Goal: Task Accomplishment & Management: Manage account settings

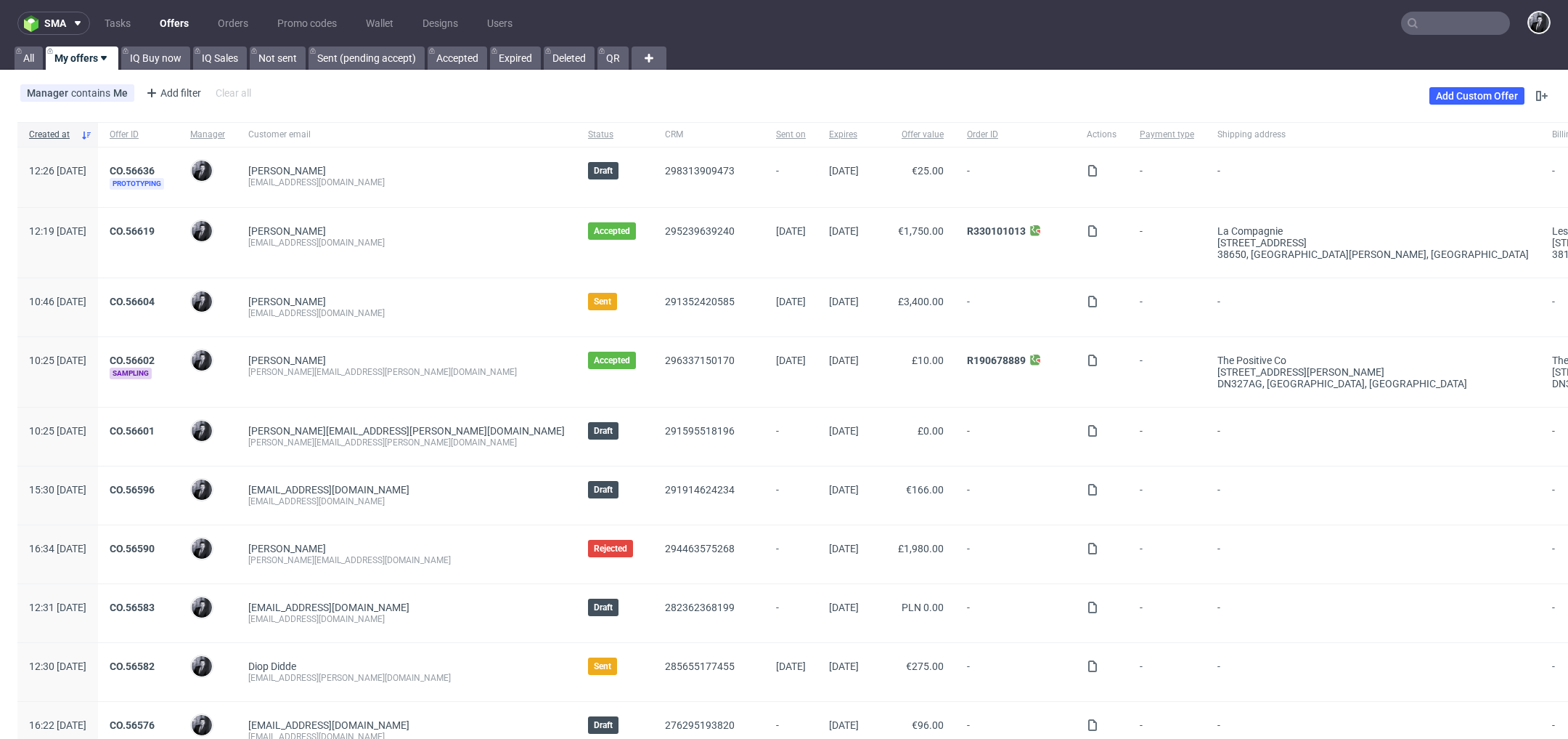
click at [1421, 21] on input "text" at bounding box center [1456, 24] width 109 height 24
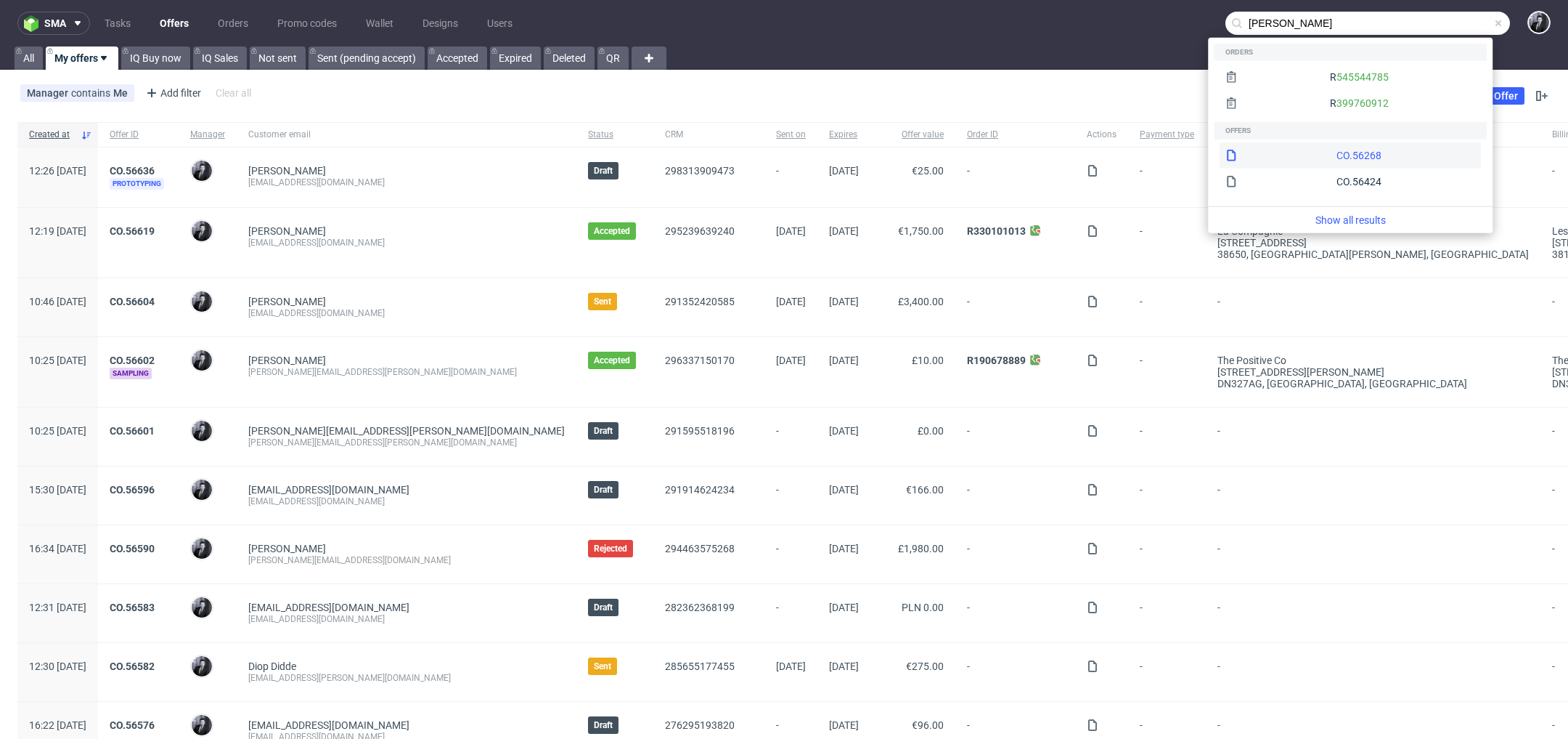
type input "dino dzafic"
click at [1307, 155] on div "CO.56268" at bounding box center [1350, 155] width 261 height 26
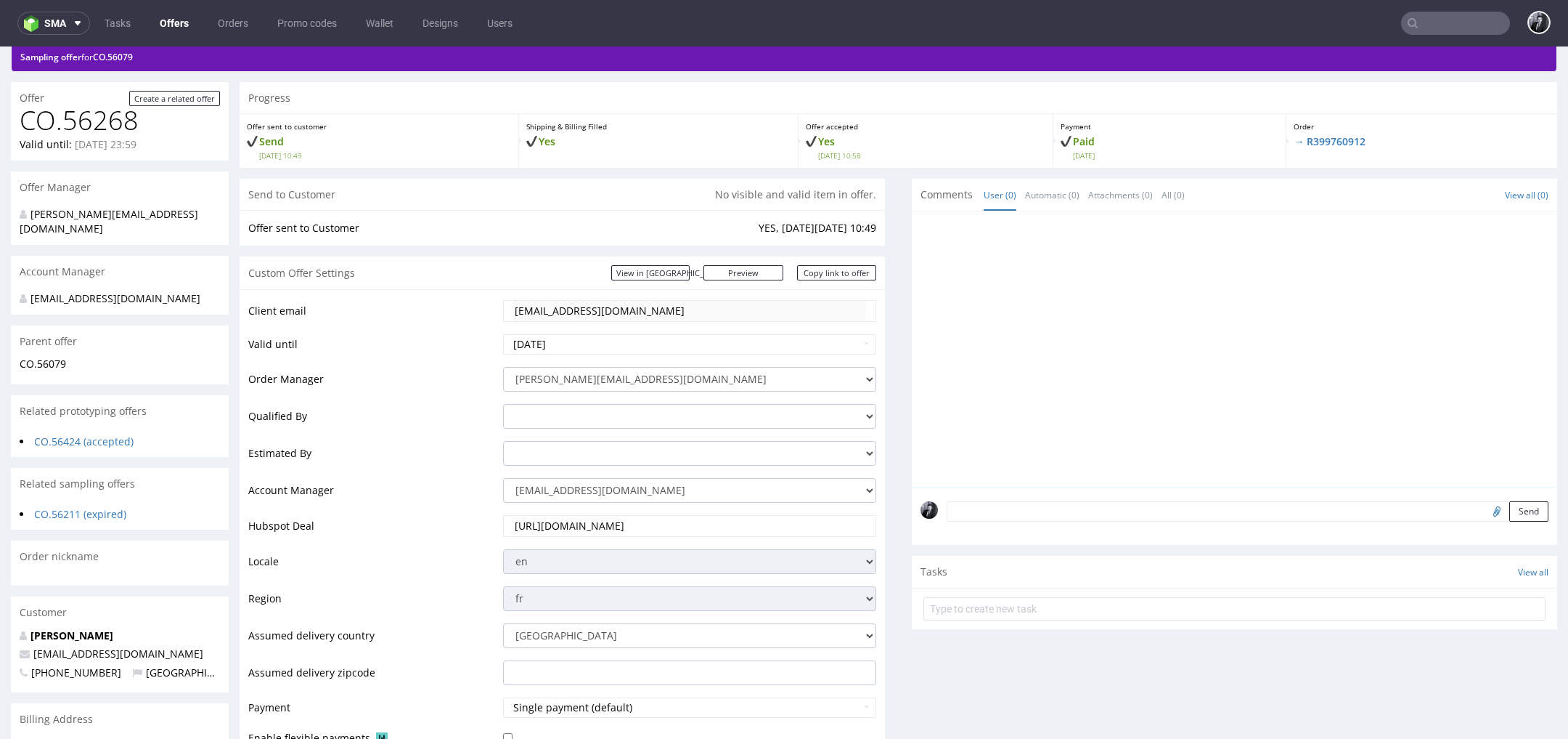
scroll to position [92, 0]
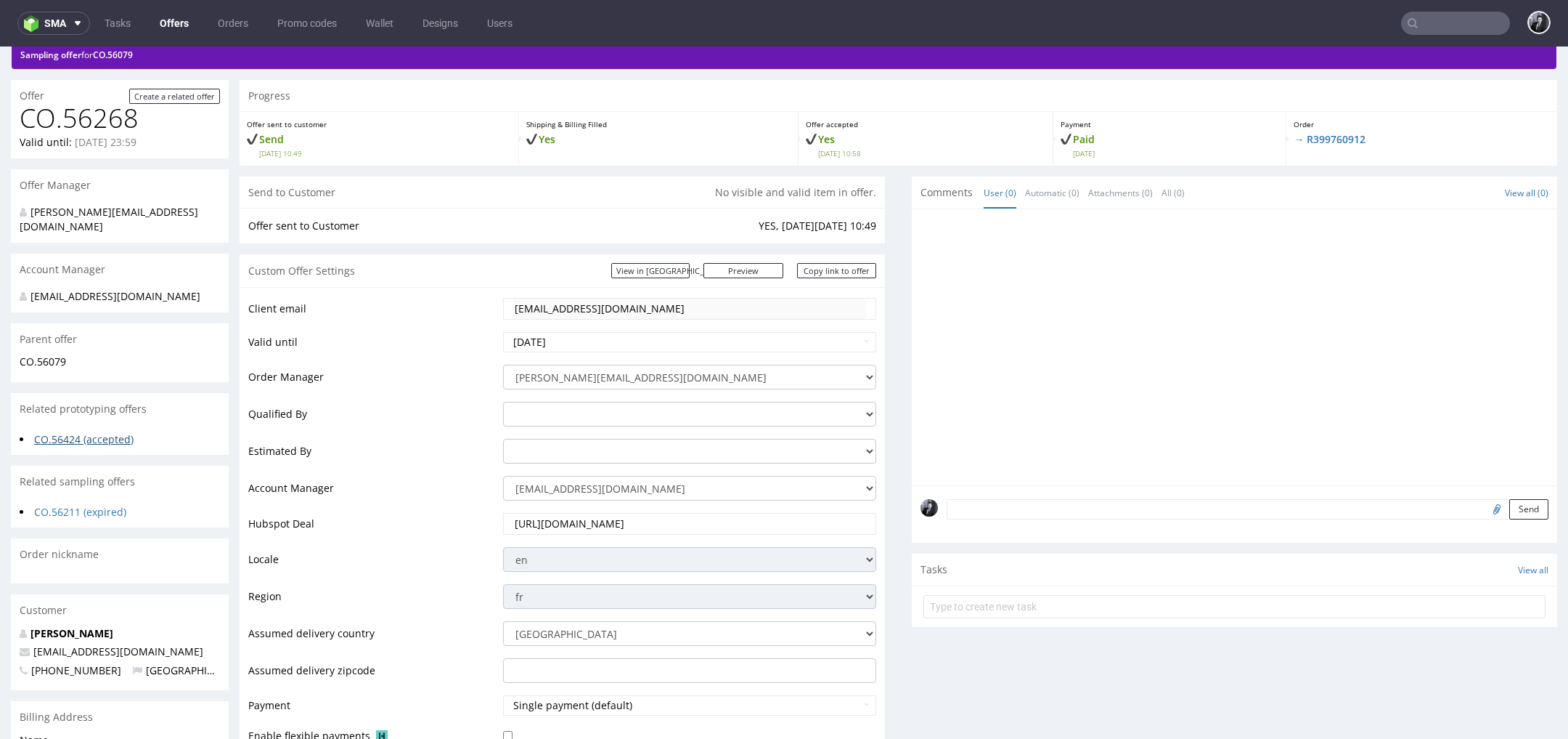
click at [94, 432] on link "CO.56424 (accepted)" at bounding box center [83, 439] width 99 height 14
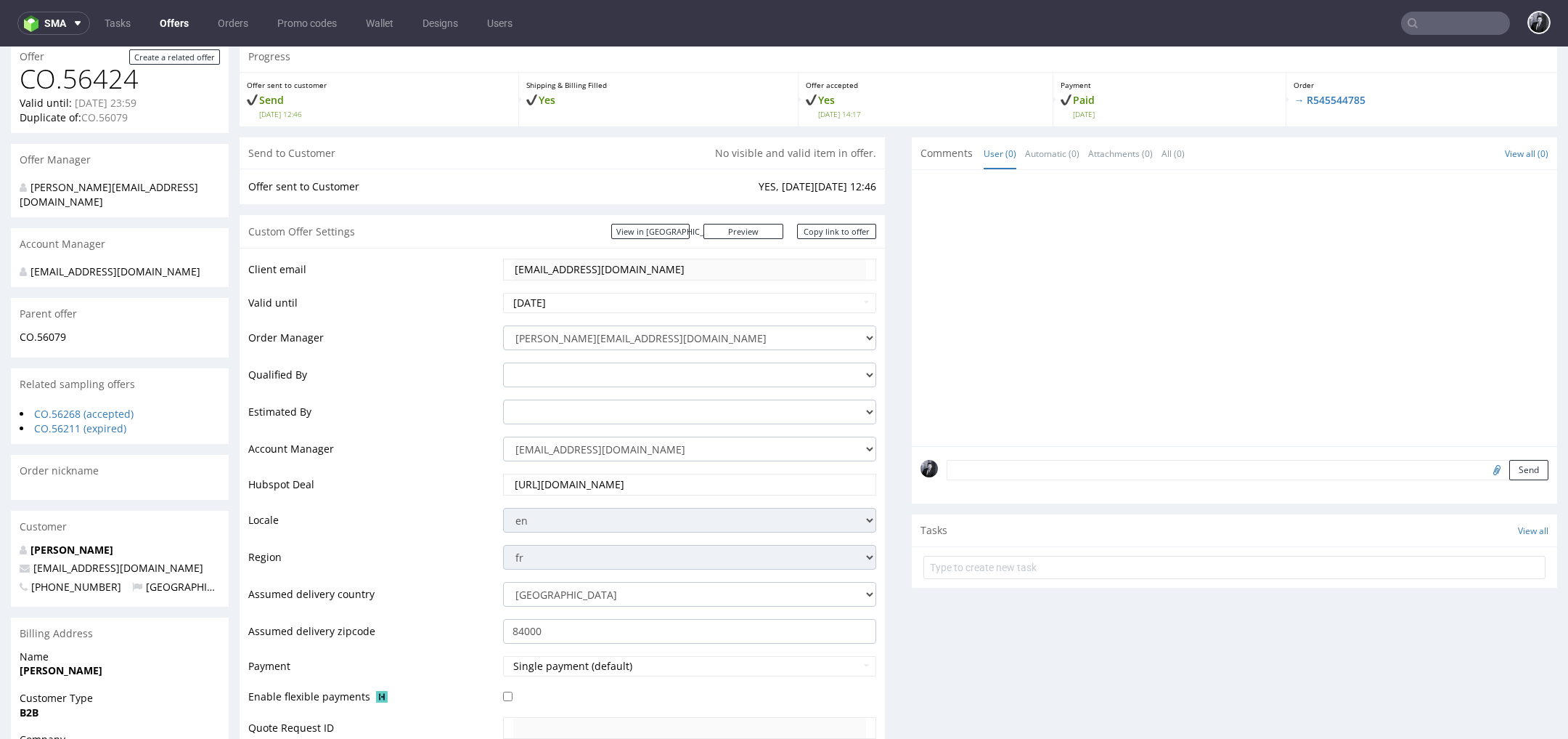
scroll to position [136, 0]
click at [48, 326] on link "CO.56079" at bounding box center [43, 332] width 46 height 14
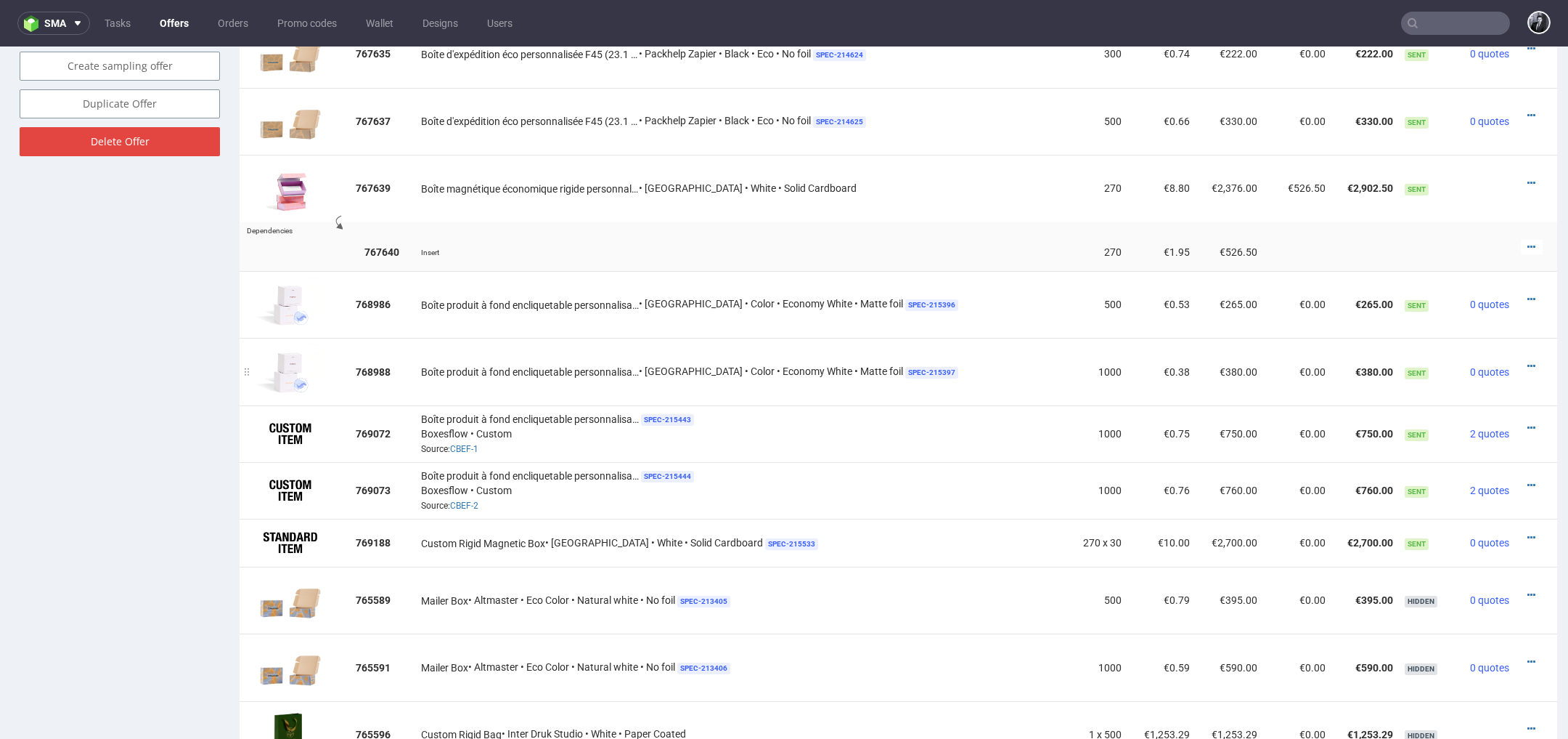
scroll to position [1093, 0]
click at [1527, 181] on icon at bounding box center [1531, 184] width 8 height 10
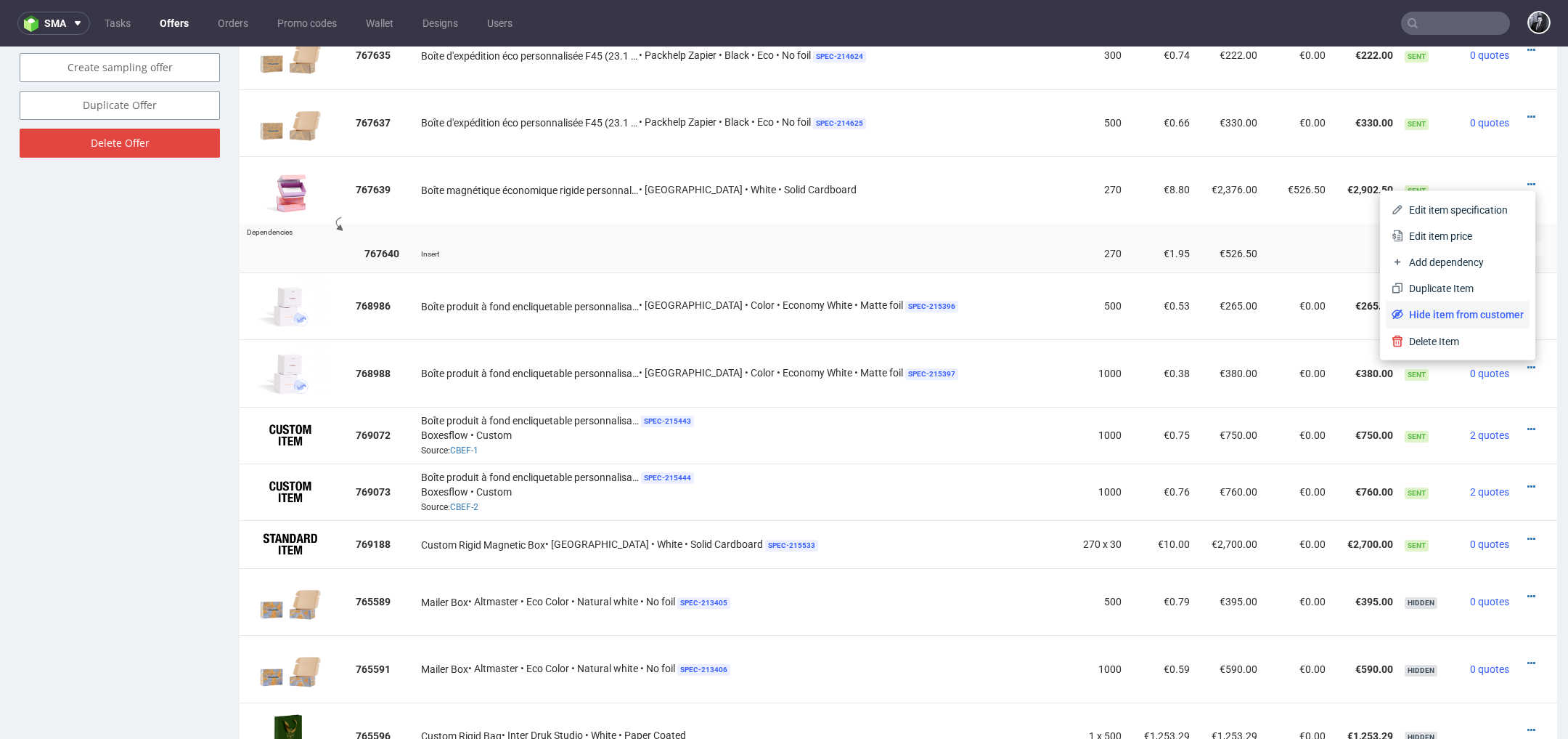
click at [1461, 308] on span "Hide item from customer" at bounding box center [1464, 315] width 121 height 15
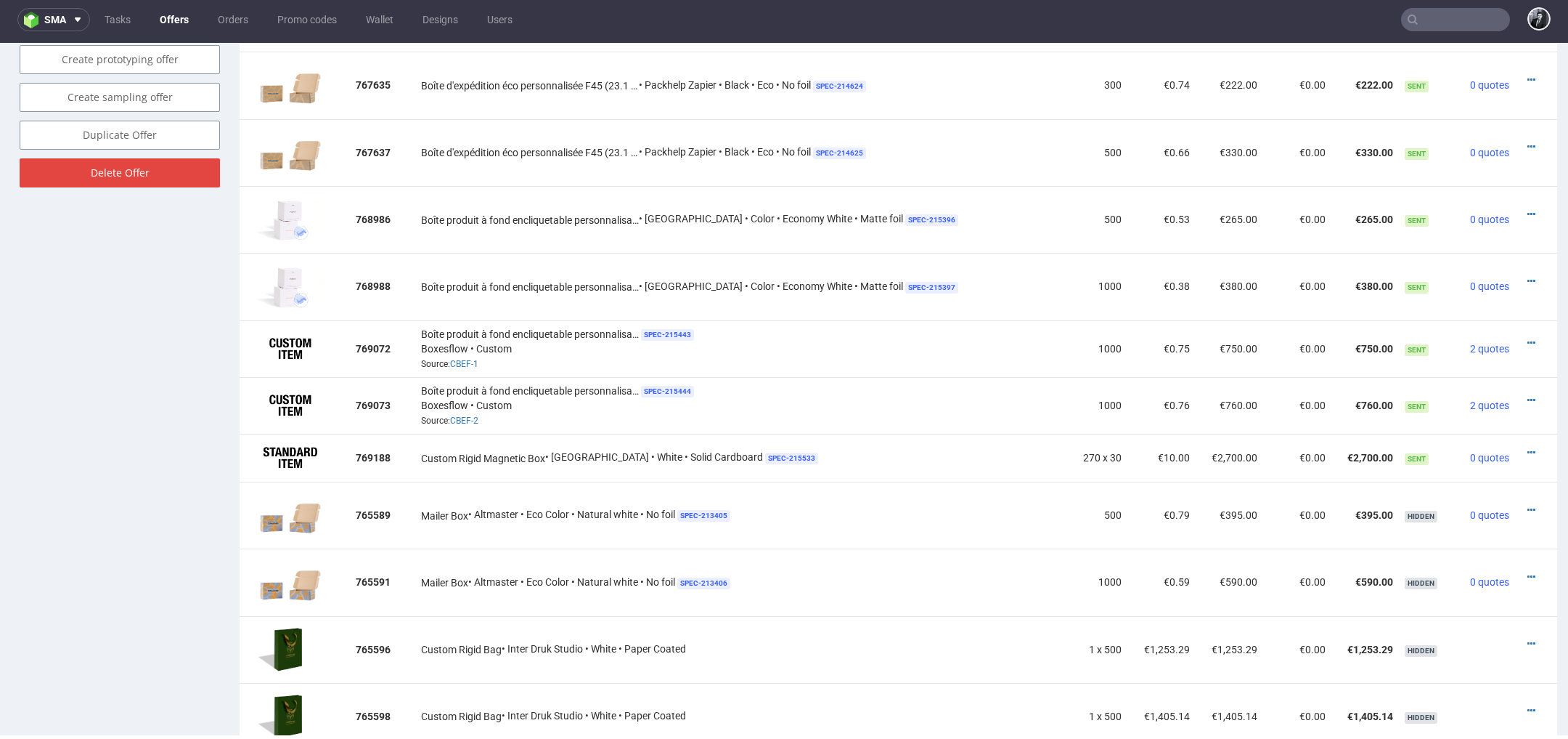
scroll to position [1063, 0]
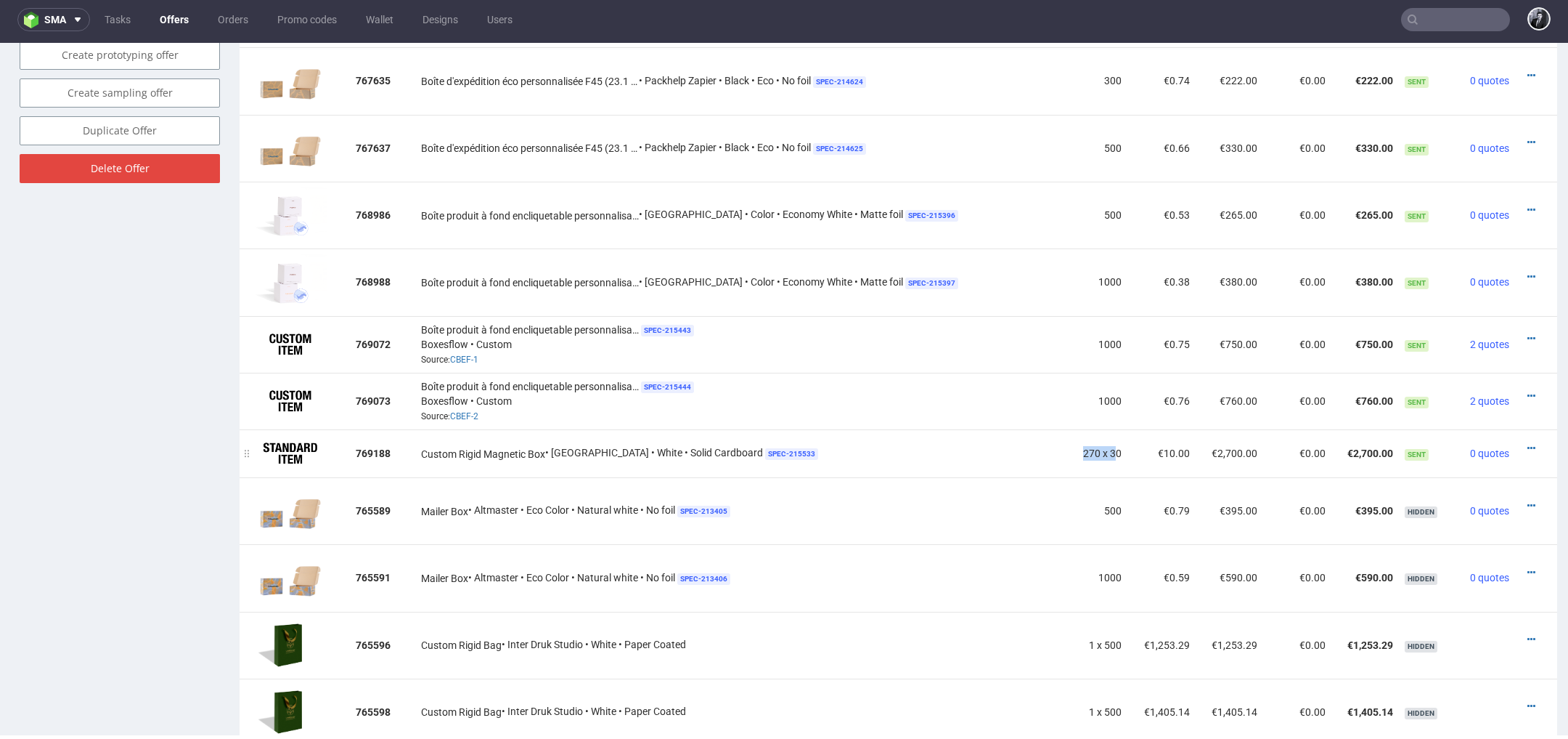
drag, startPoint x: 1062, startPoint y: 451, endPoint x: 1105, endPoint y: 450, distance: 43.0
click at [1105, 450] on td "270 x 30" at bounding box center [1097, 453] width 60 height 48
click at [1527, 446] on icon at bounding box center [1531, 448] width 8 height 10
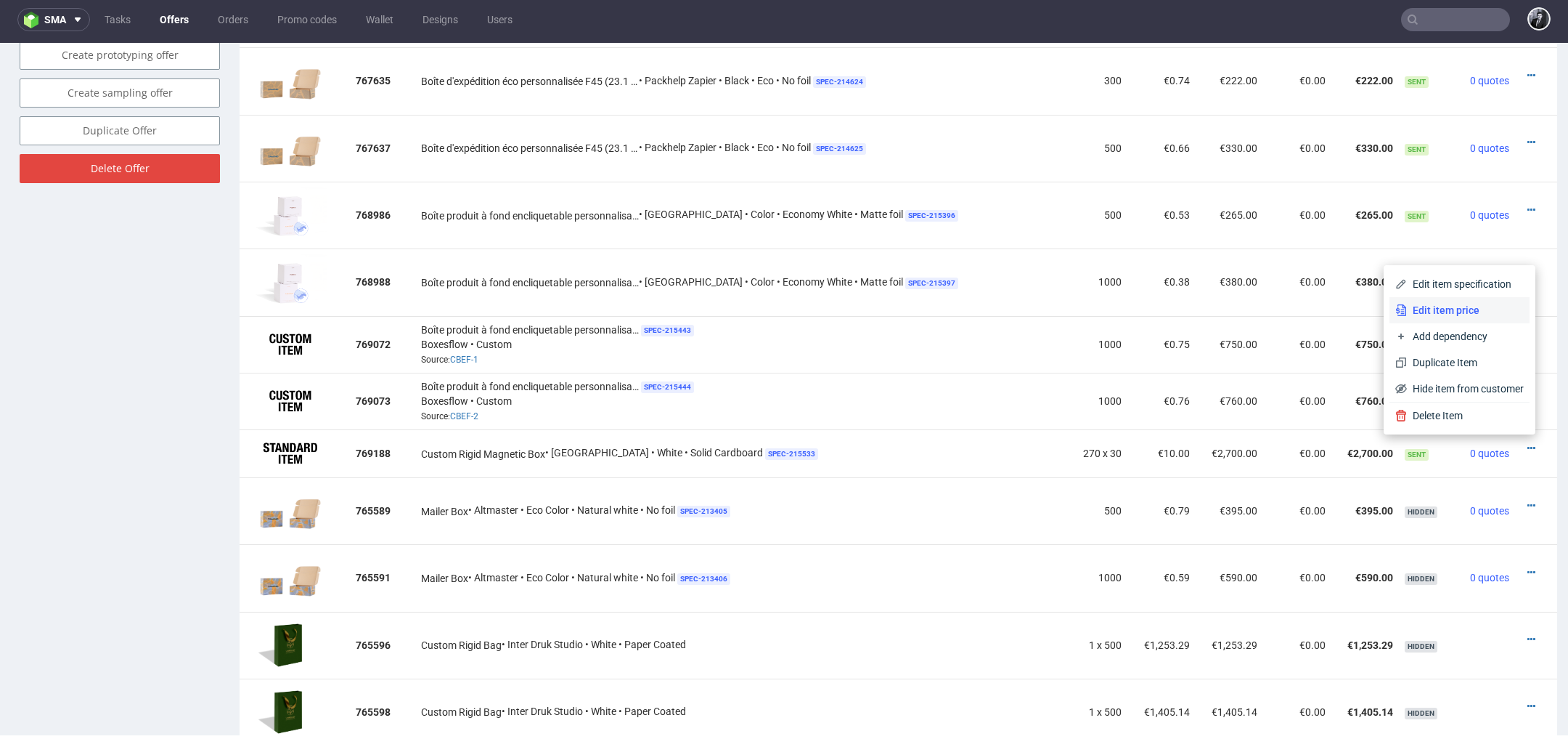
click at [1443, 312] on span "Edit item price" at bounding box center [1465, 310] width 117 height 15
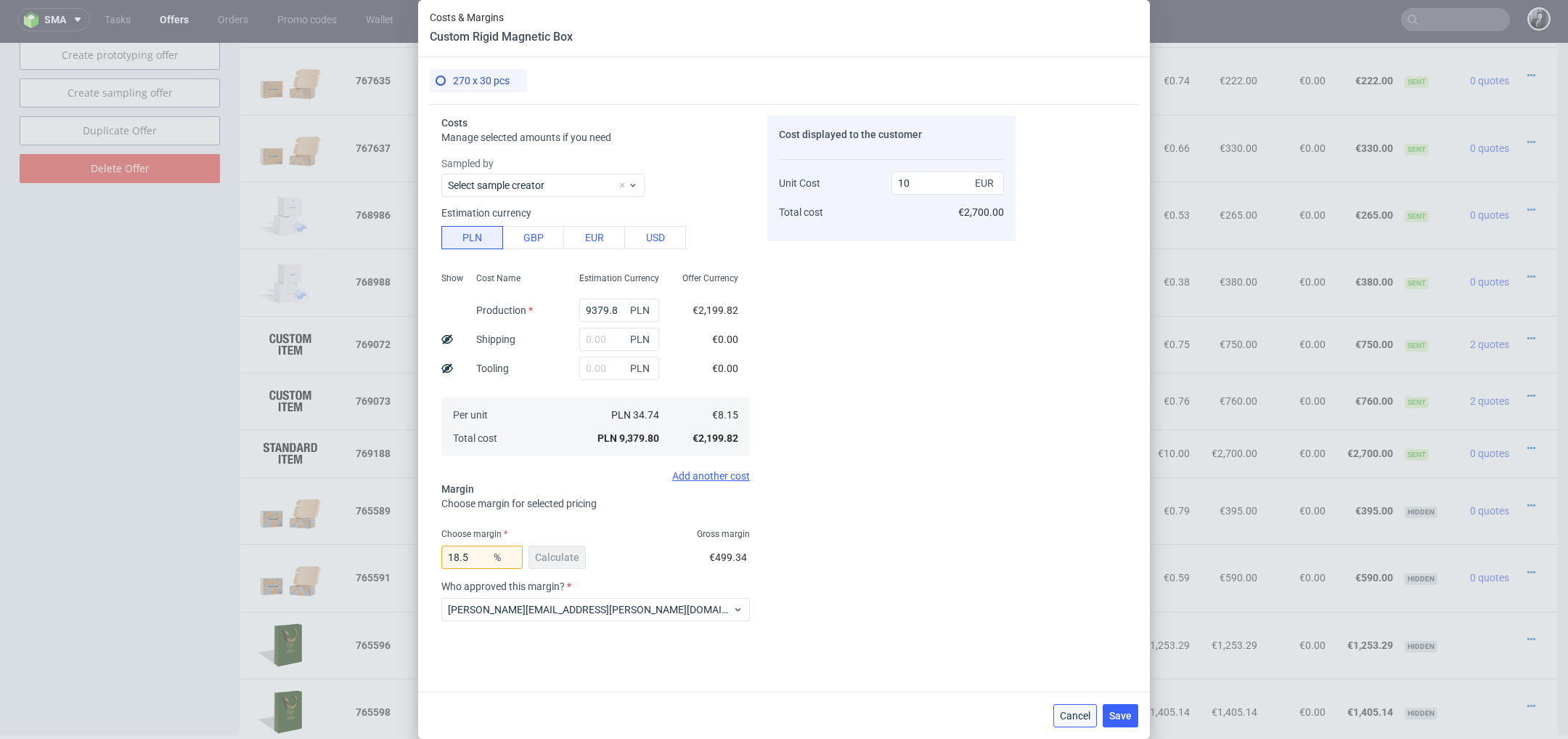
click at [1076, 710] on span "Cancel" at bounding box center [1075, 715] width 30 height 10
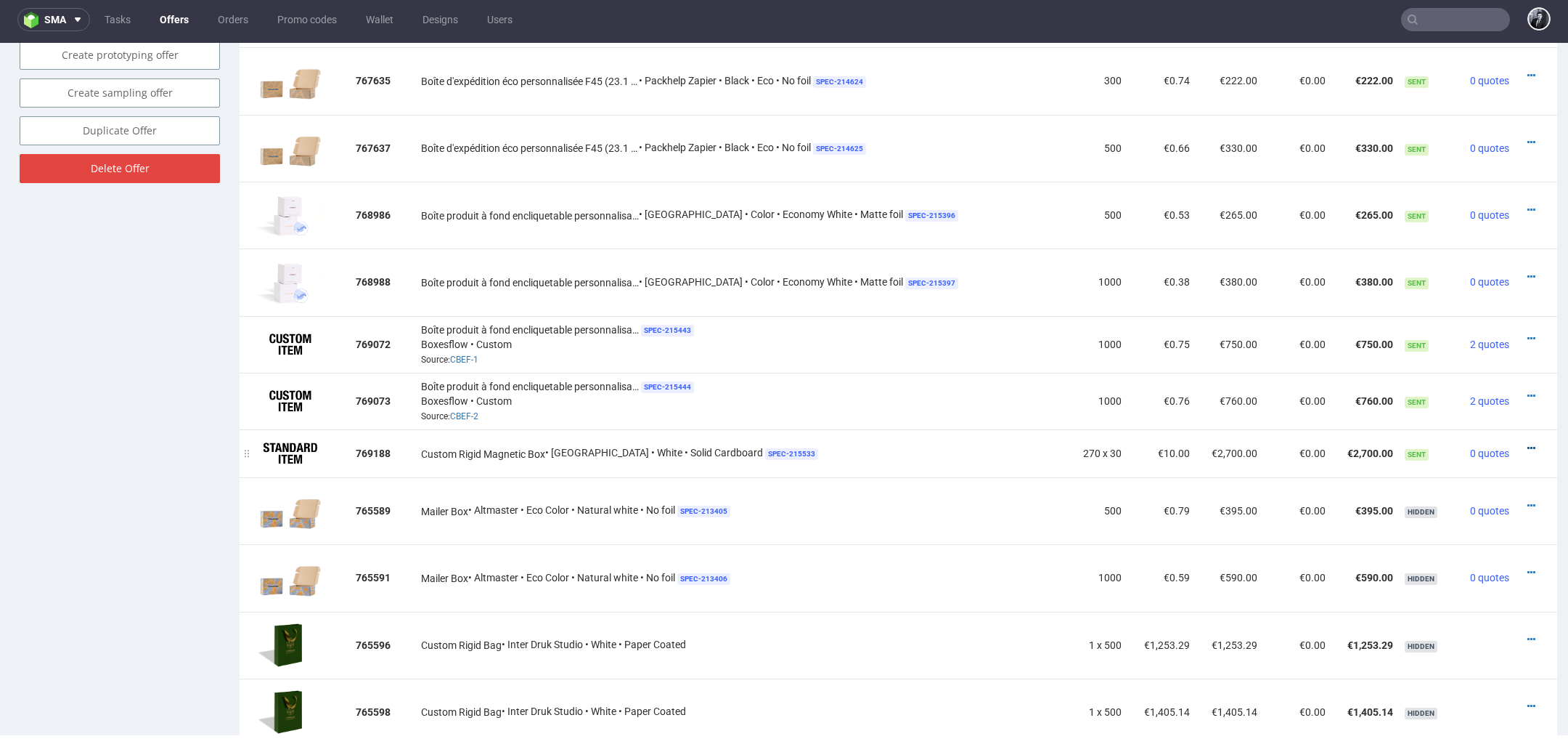
click at [1527, 443] on icon at bounding box center [1531, 448] width 8 height 10
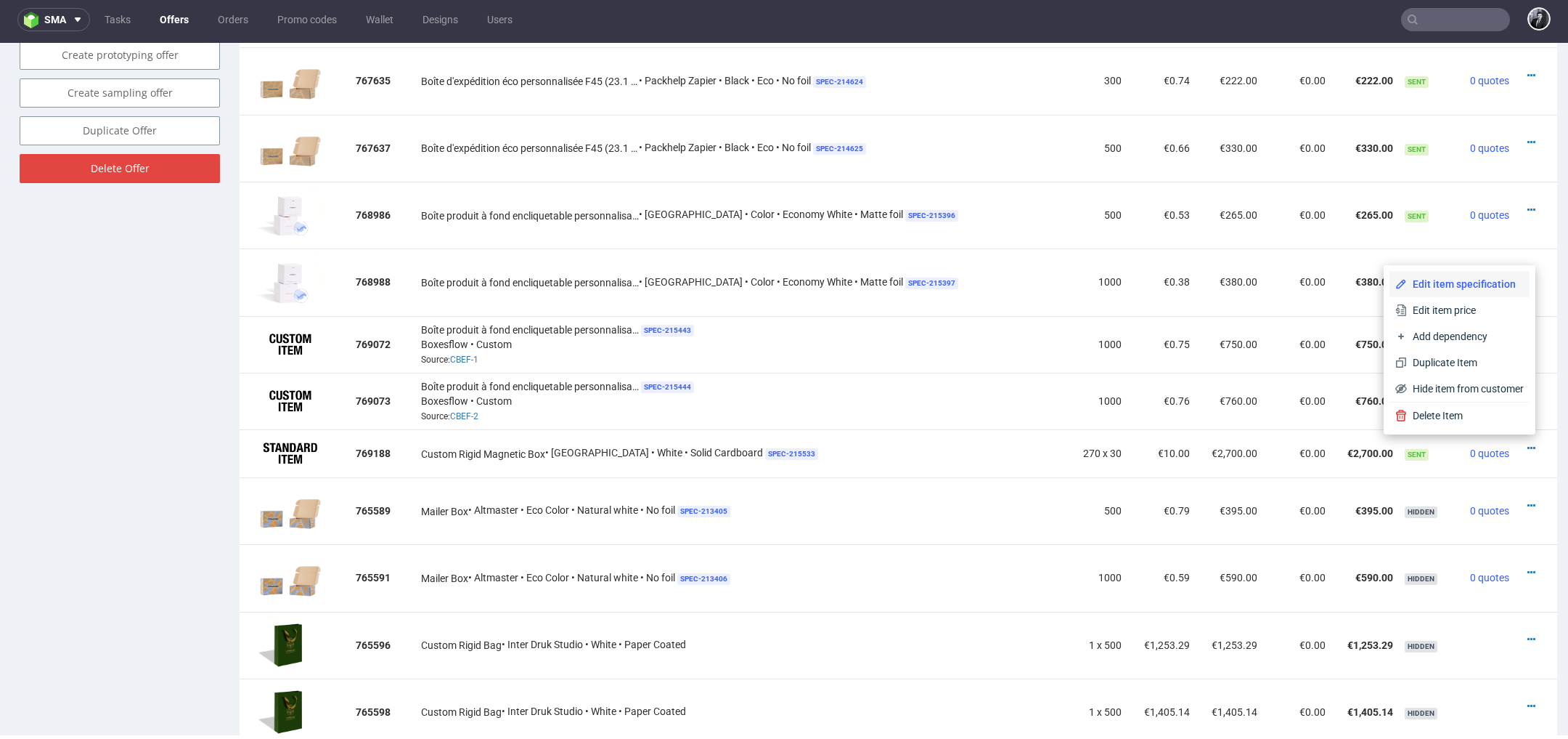
click at [1451, 290] on span "Edit item specification" at bounding box center [1465, 284] width 117 height 15
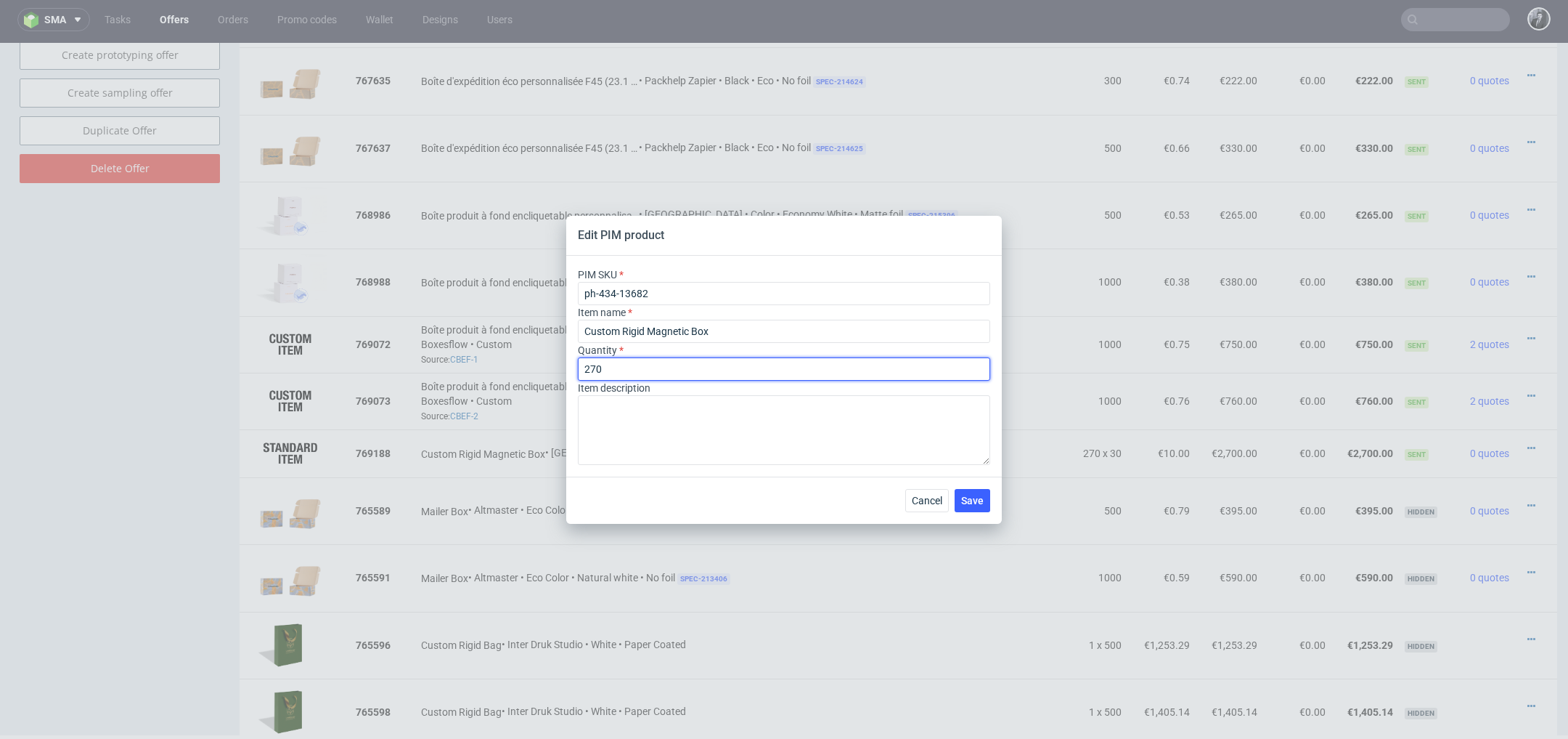
click at [668, 367] on input "270" at bounding box center [784, 369] width 412 height 24
type input "2"
type input "9"
click at [975, 497] on span "Save" at bounding box center [972, 500] width 23 height 10
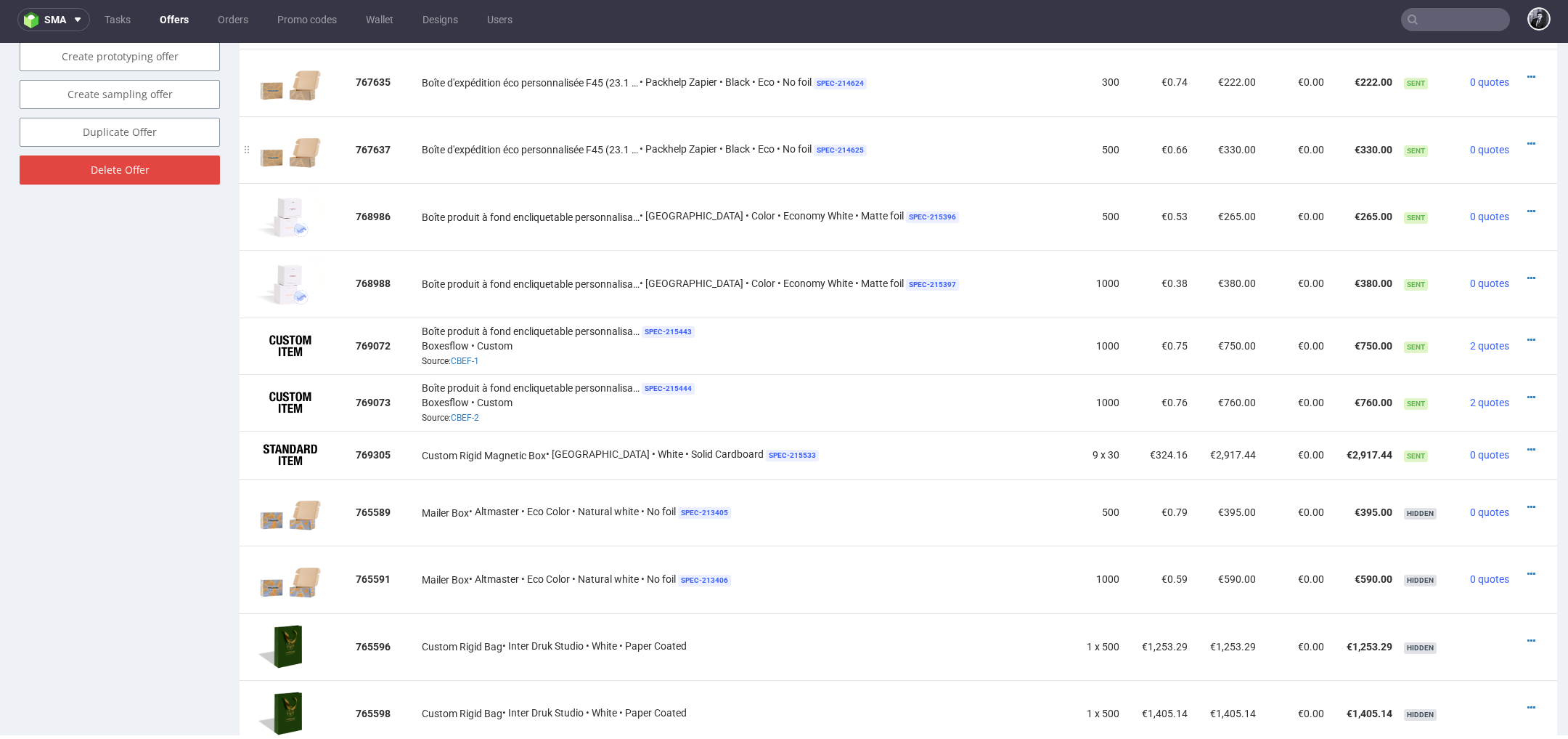
scroll to position [1061, 0]
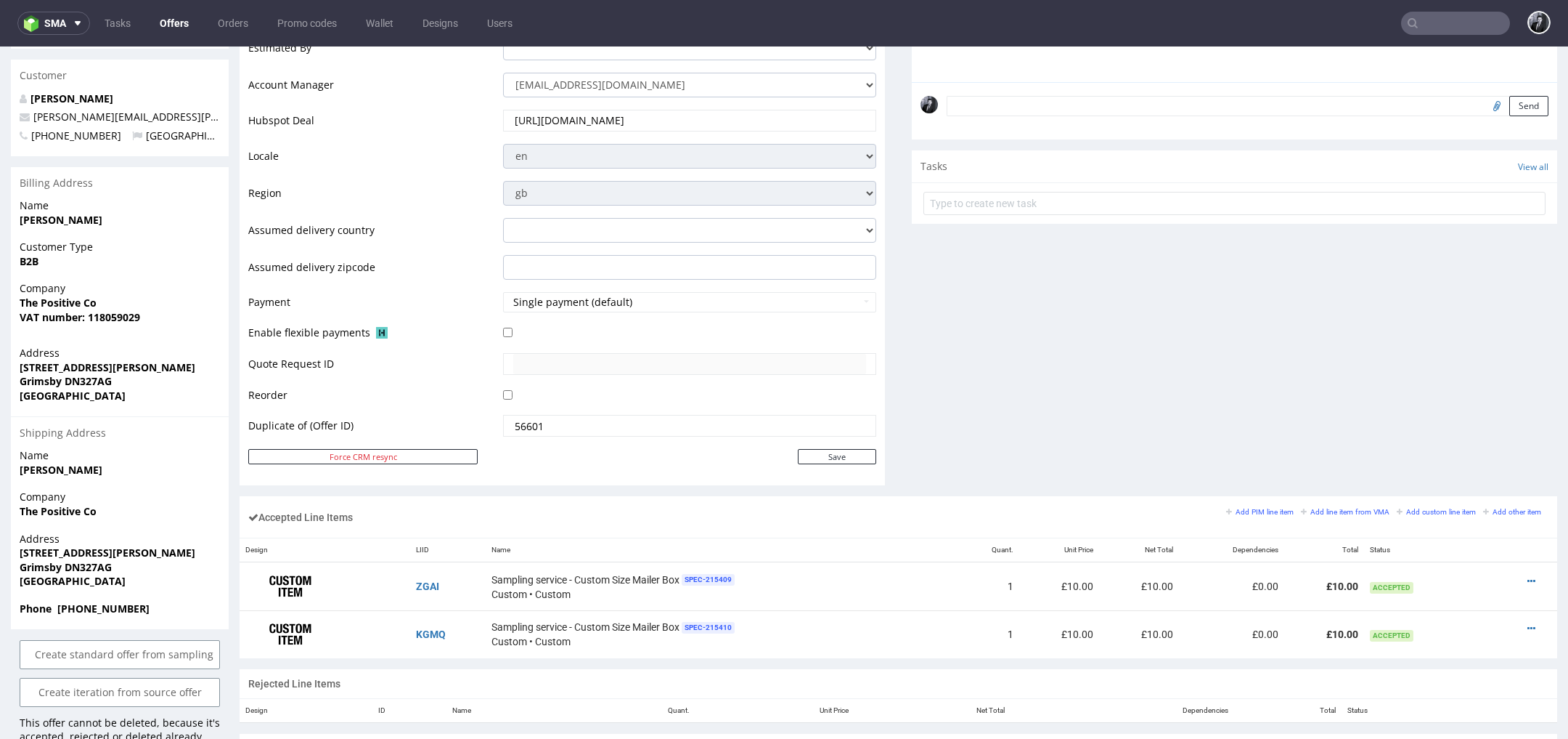
scroll to position [709, 0]
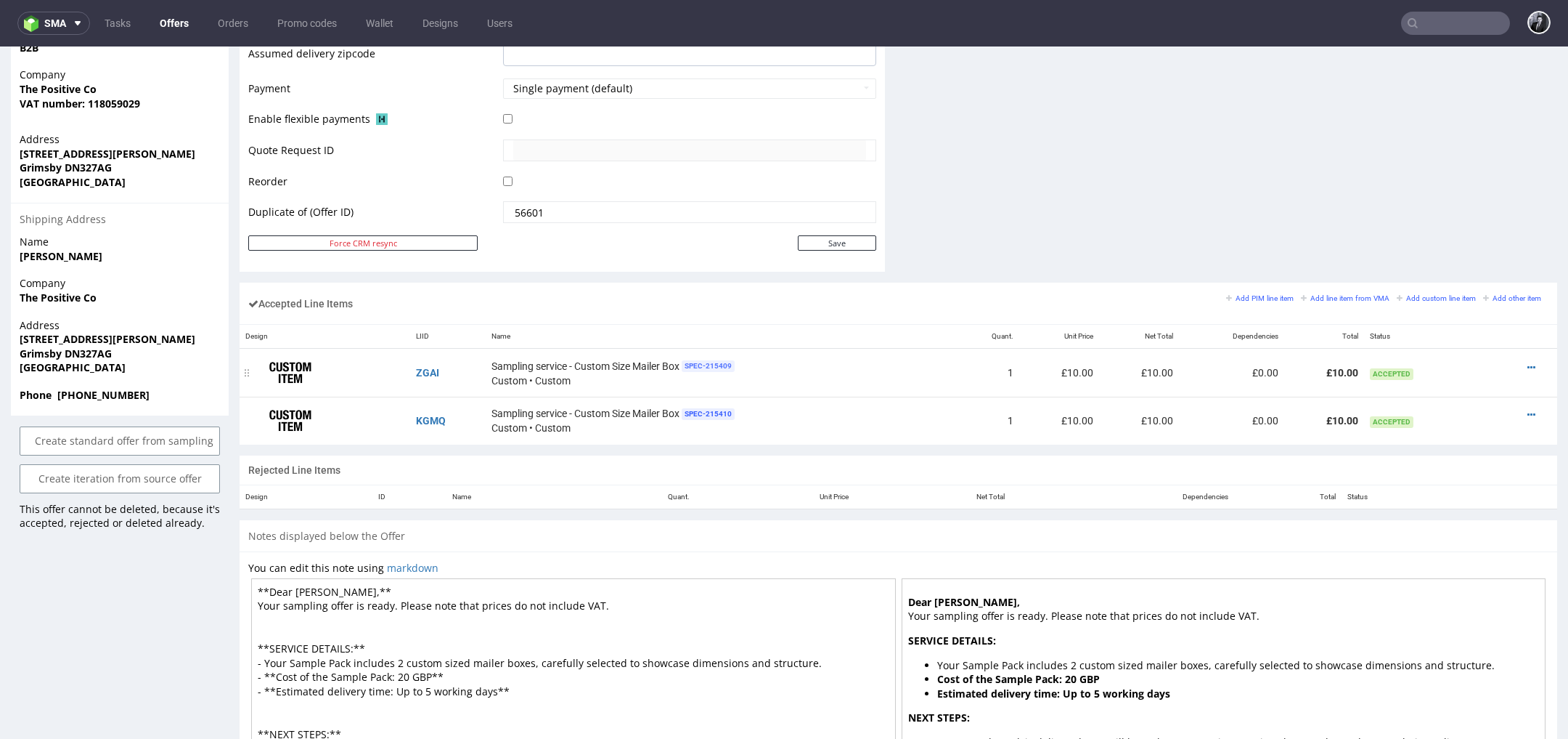
click at [717, 363] on span "SPEC- 215409" at bounding box center [709, 366] width 53 height 12
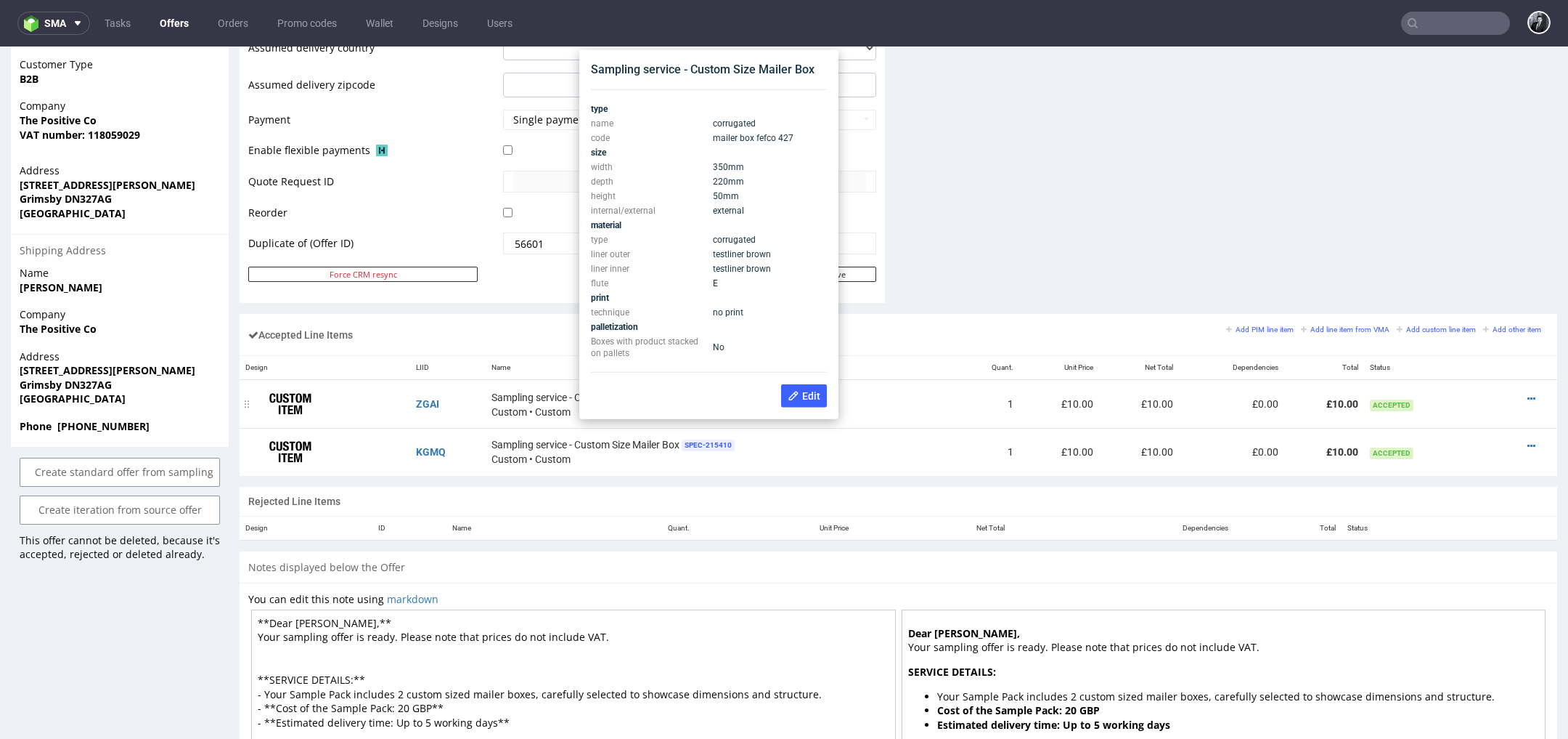
scroll to position [676, 0]
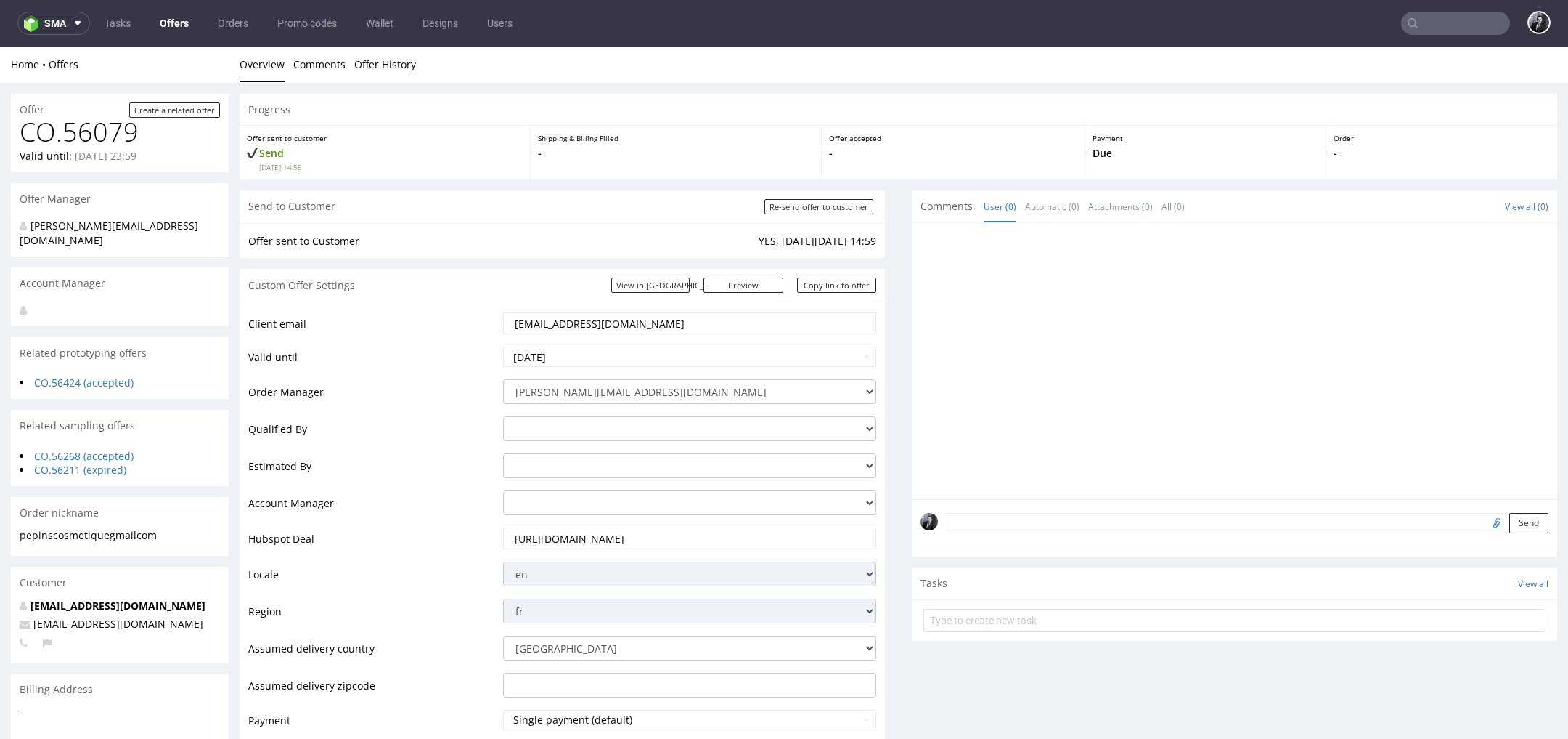
click at [186, 20] on link "Offers" at bounding box center [174, 24] width 46 height 24
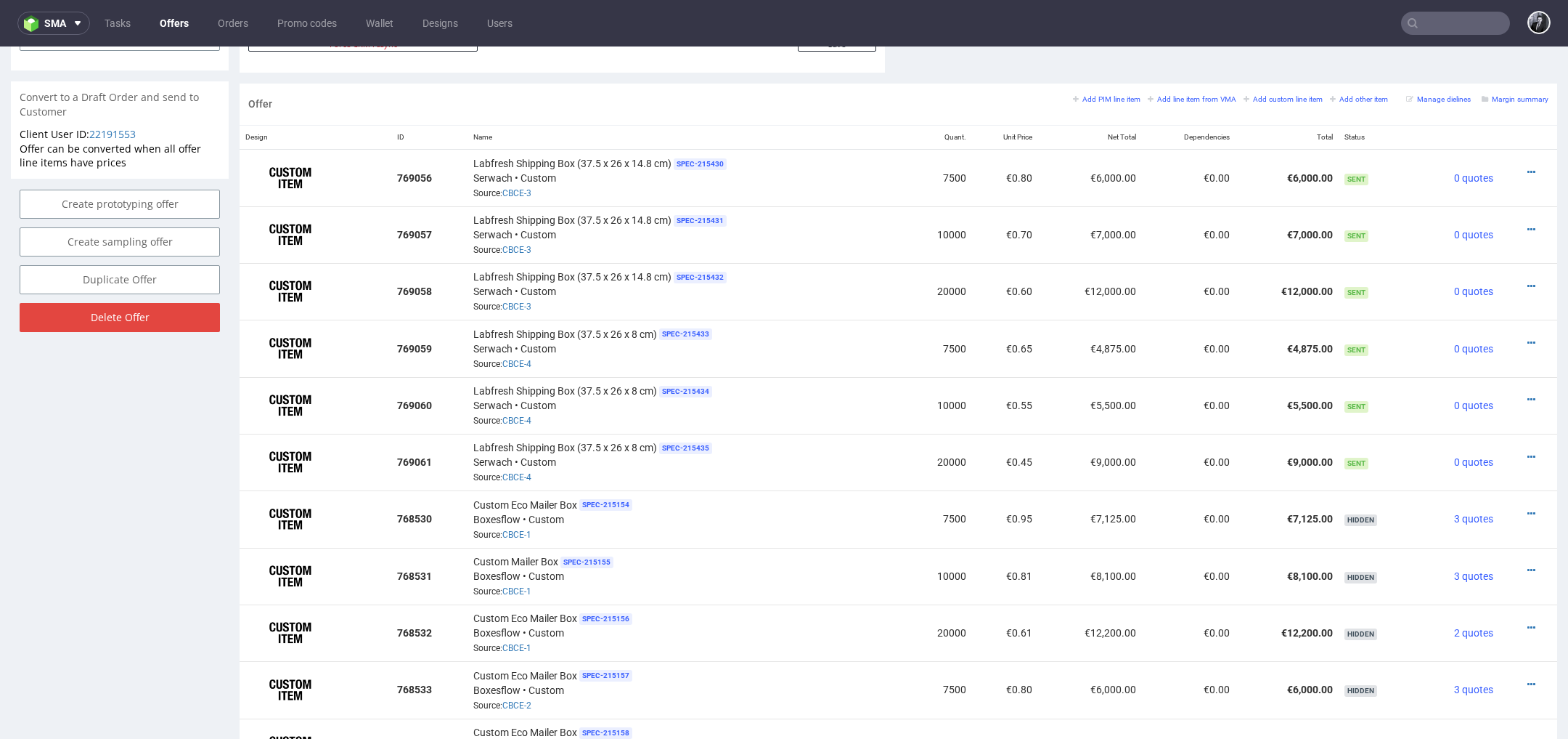
scroll to position [818, 0]
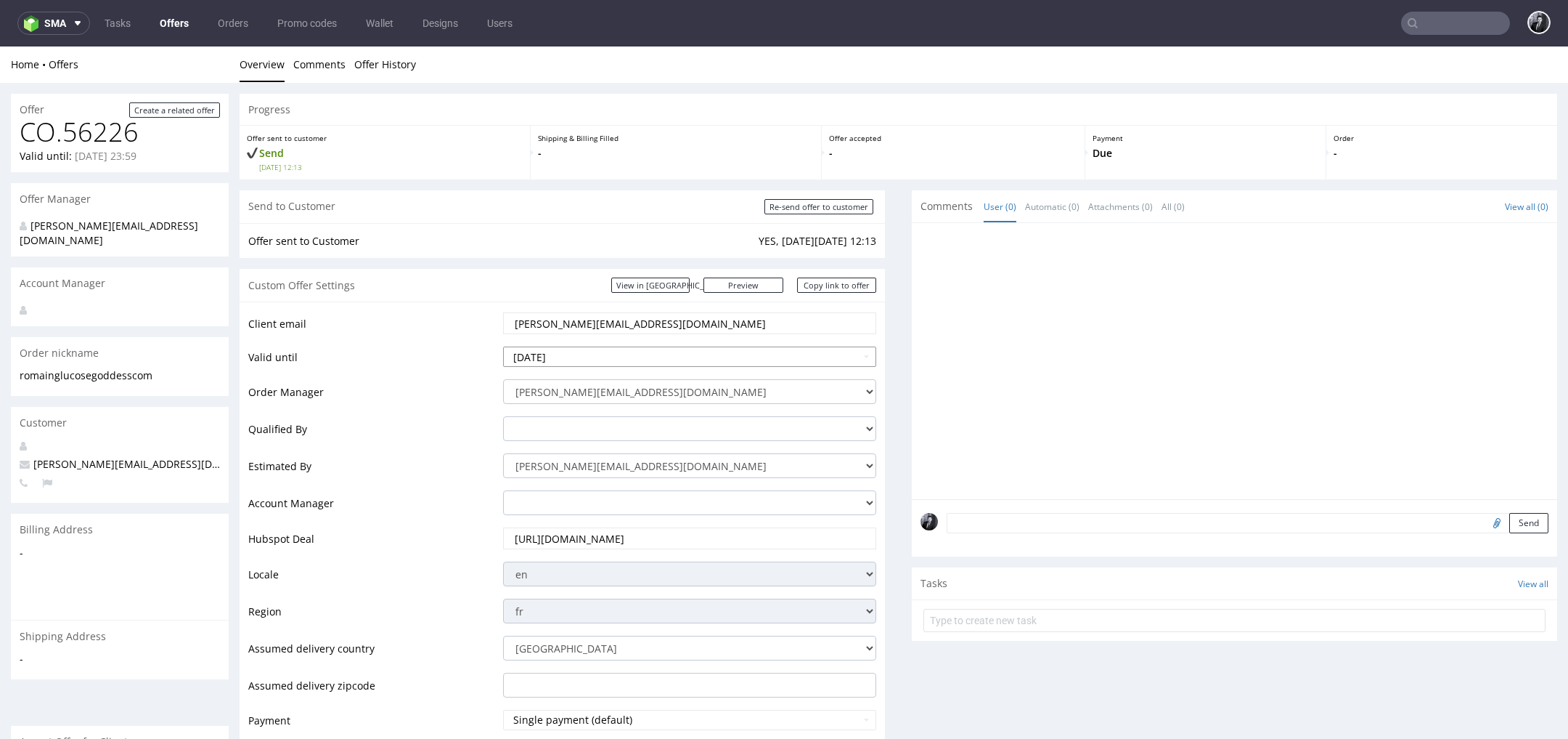
click at [635, 364] on input "[DATE]" at bounding box center [689, 357] width 373 height 21
click at [647, 182] on icon at bounding box center [647, 183] width 4 height 10
click at [625, 253] on td "12" at bounding box center [625, 248] width 22 height 22
type input "2025-09-12"
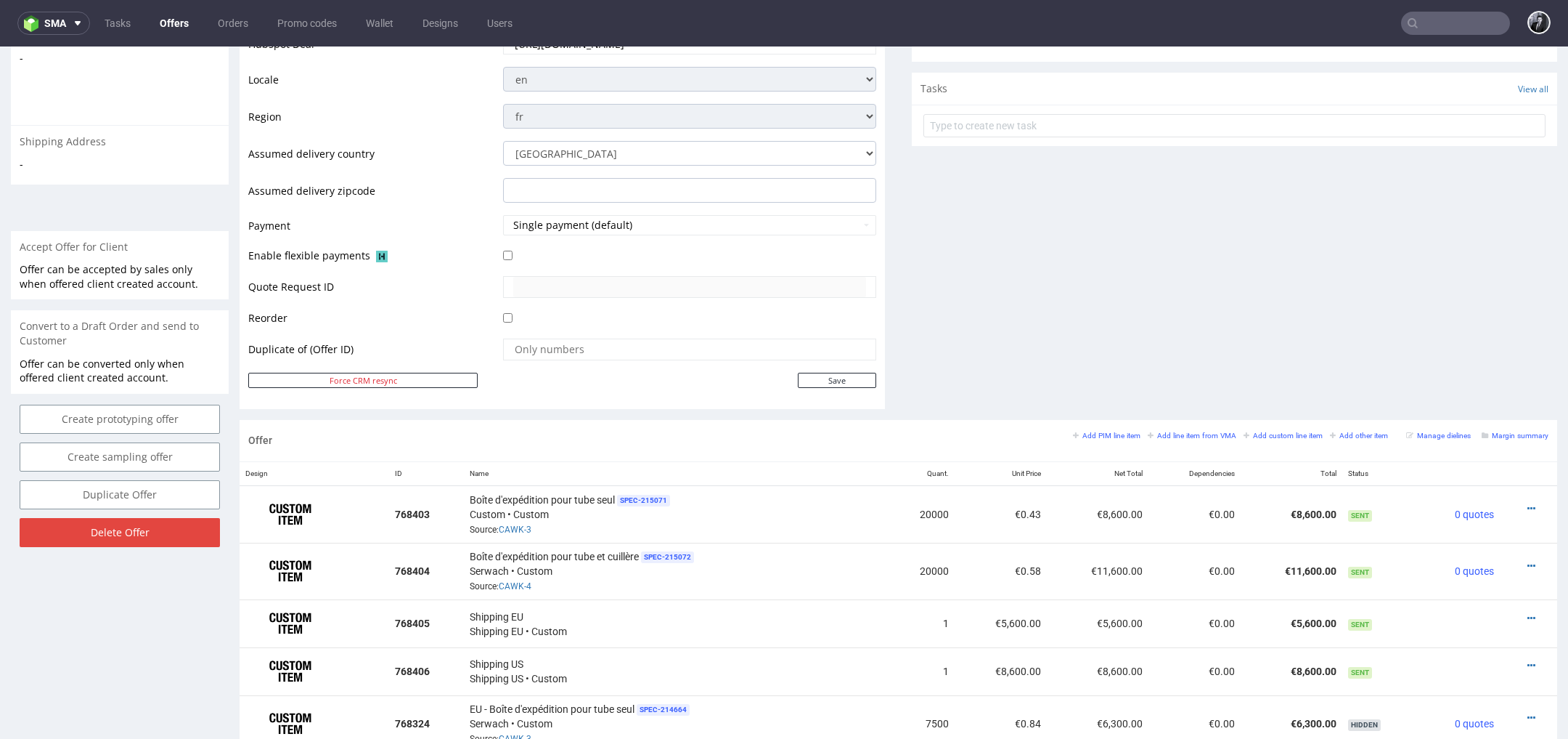
scroll to position [497, 0]
click at [837, 378] on input "Save" at bounding box center [837, 377] width 78 height 15
type input "In progress..."
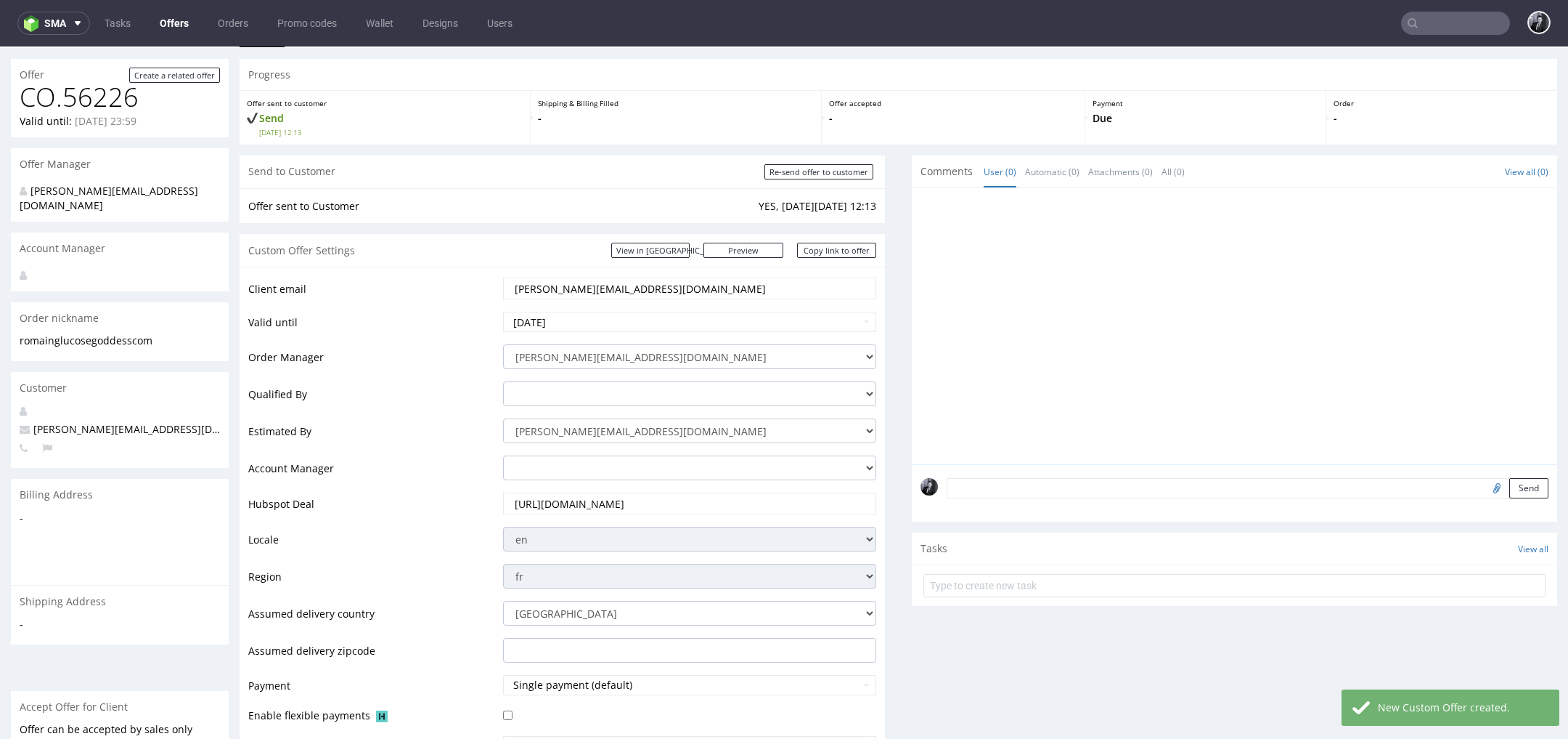
scroll to position [0, 0]
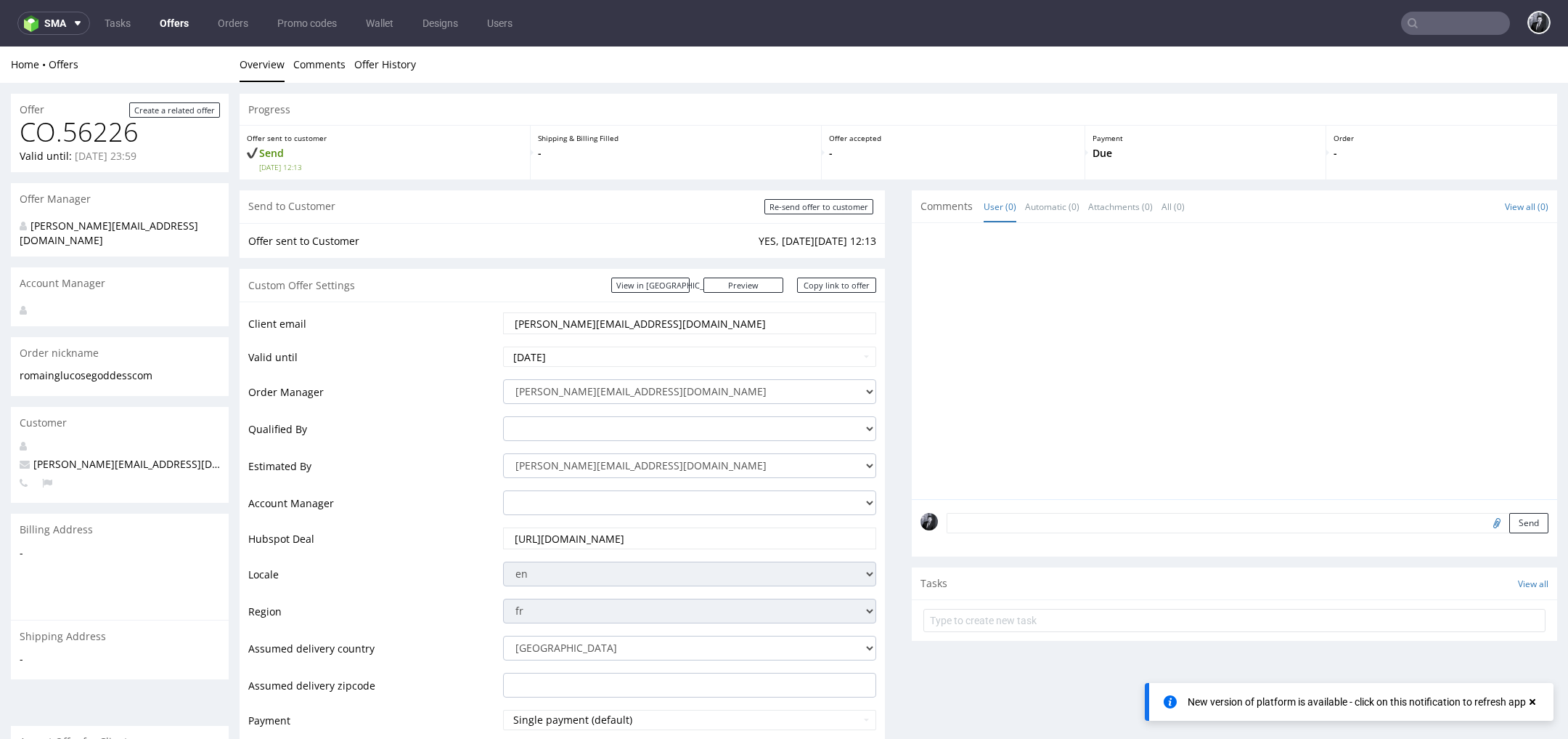
click at [161, 24] on link "Offers" at bounding box center [174, 24] width 46 height 24
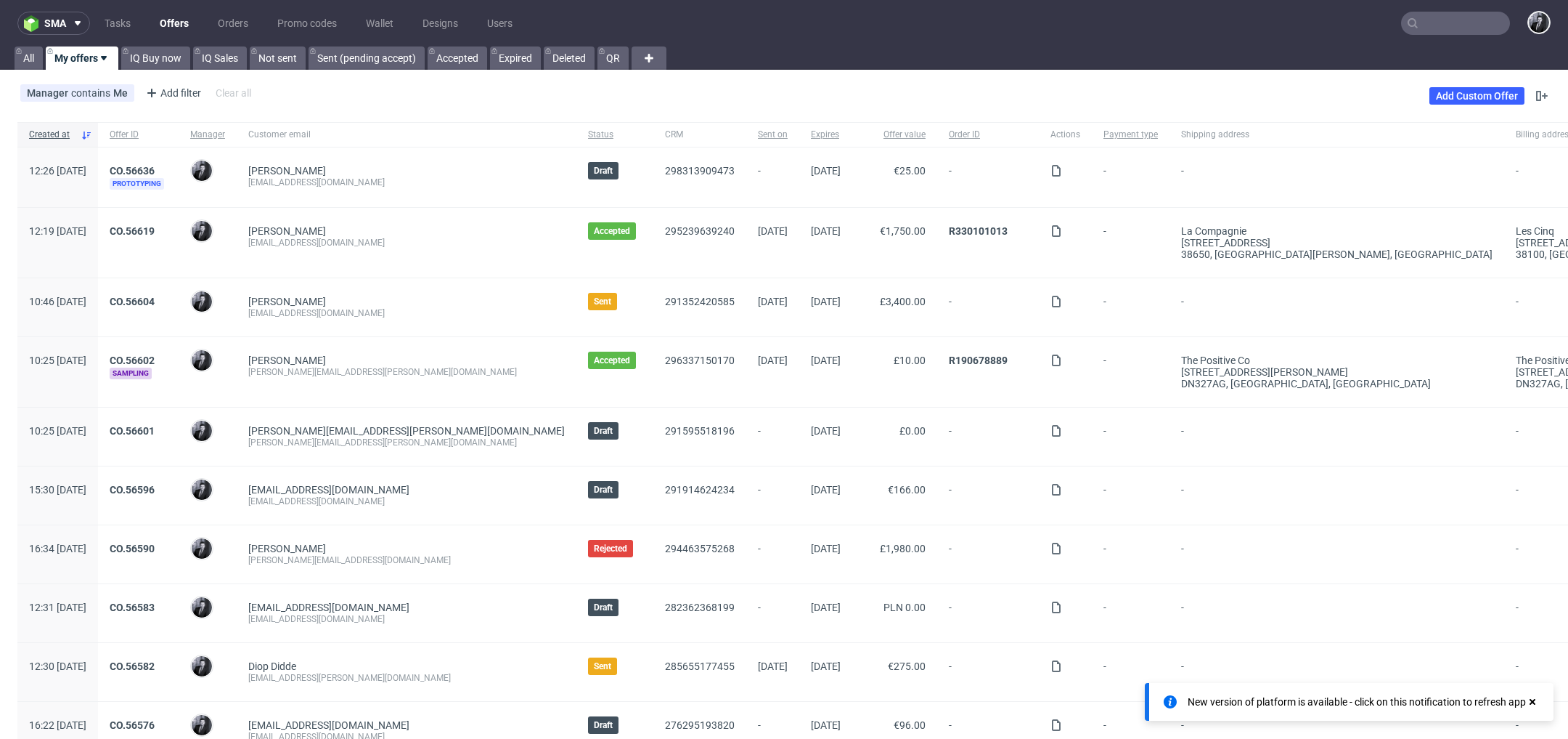
click at [1428, 26] on input "text" at bounding box center [1456, 24] width 109 height 24
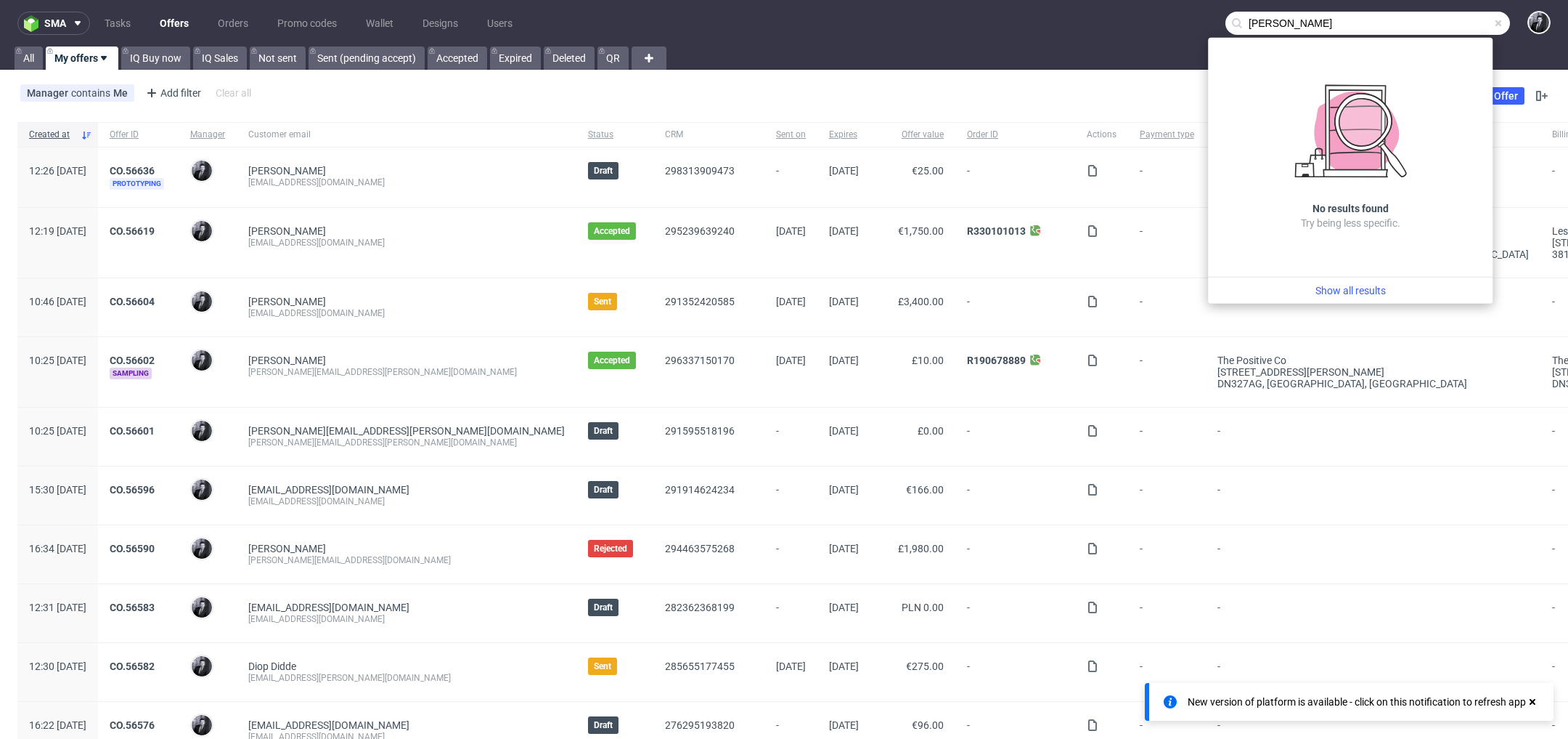
drag, startPoint x: 1326, startPoint y: 27, endPoint x: 1140, endPoint y: 15, distance: 186.4
click at [1140, 15] on nav "sma Tasks Offers Orders Promo codes Wallet Designs Users hassan cherif" at bounding box center [784, 23] width 1568 height 46
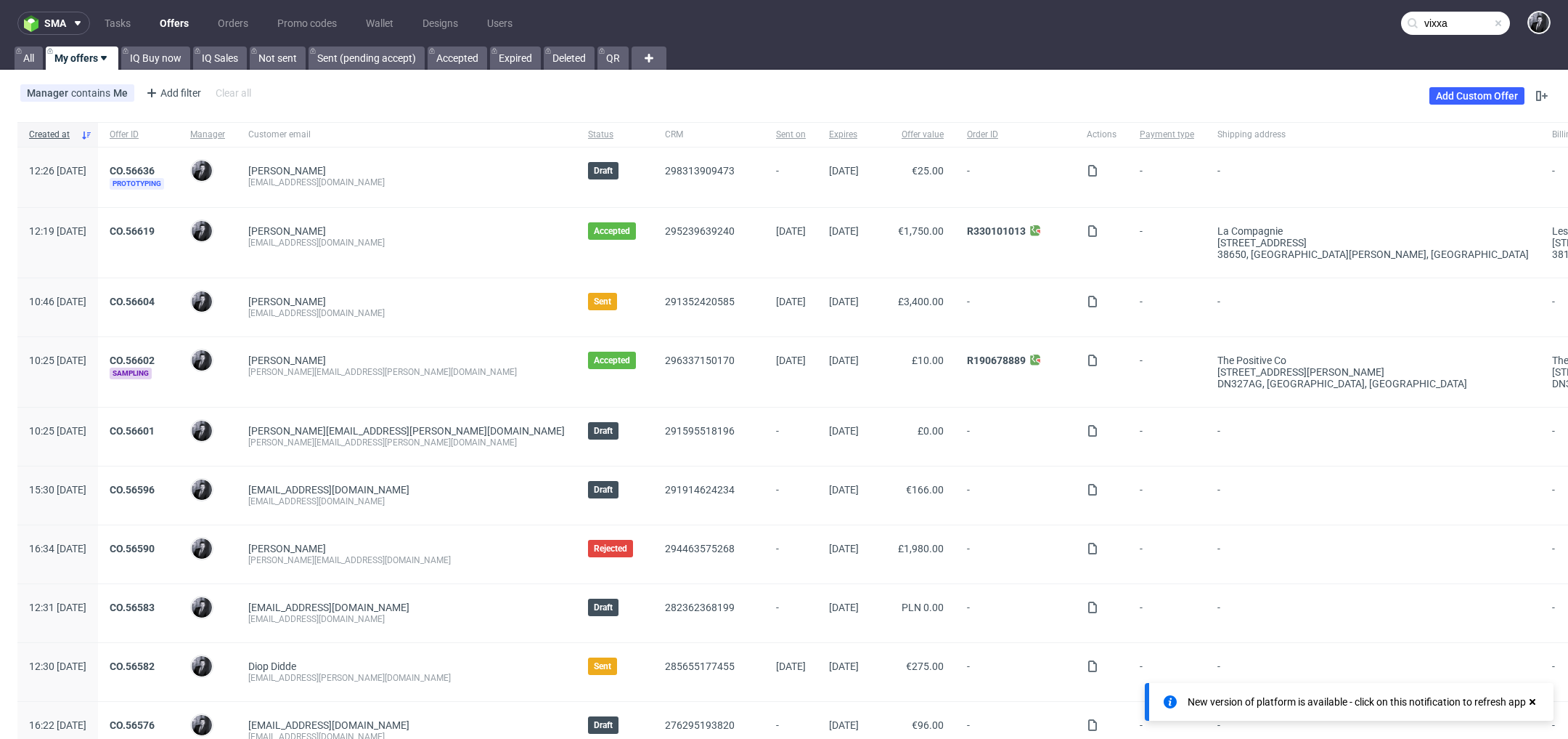
type input "vixxa"
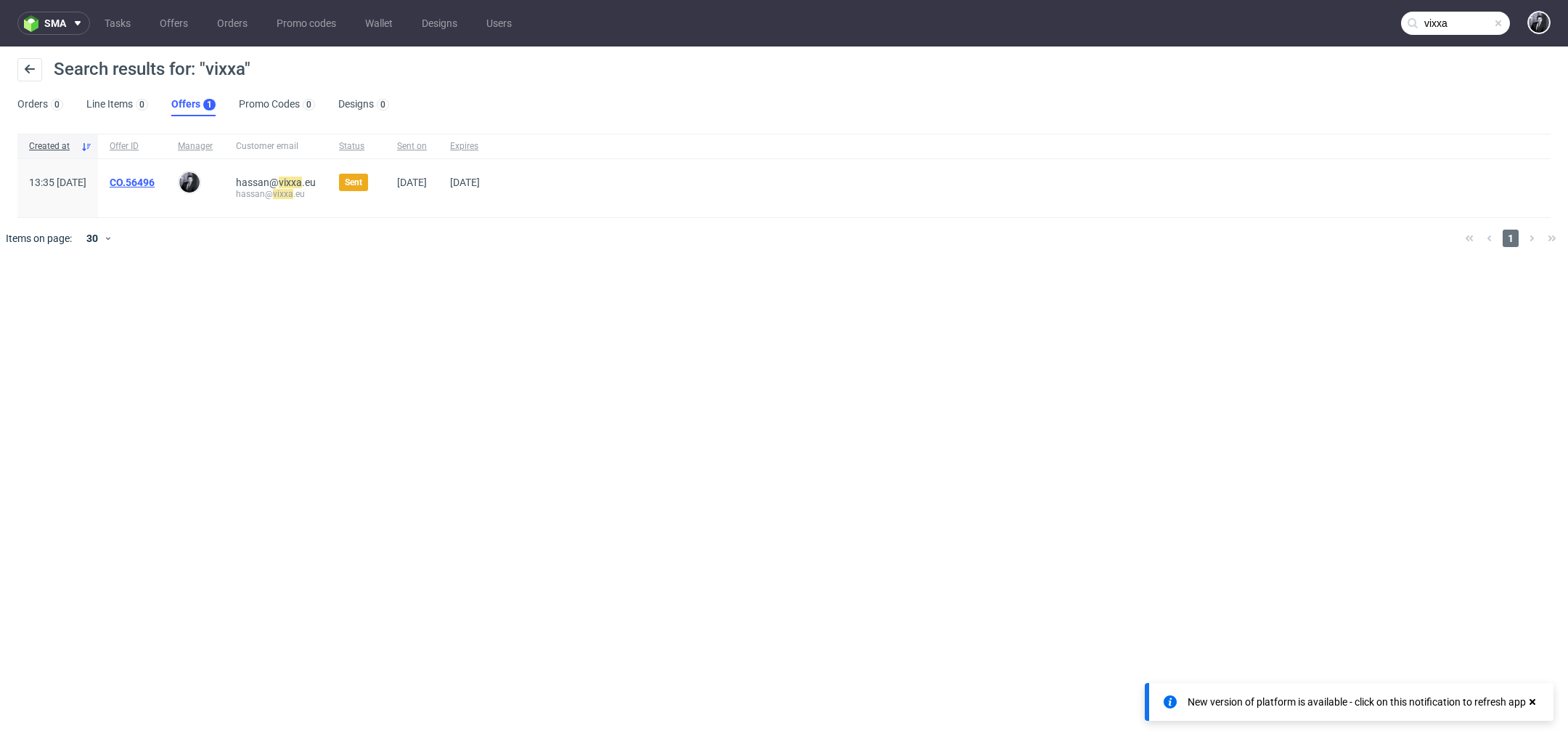
click at [155, 180] on link "CO.56496" at bounding box center [132, 183] width 45 height 12
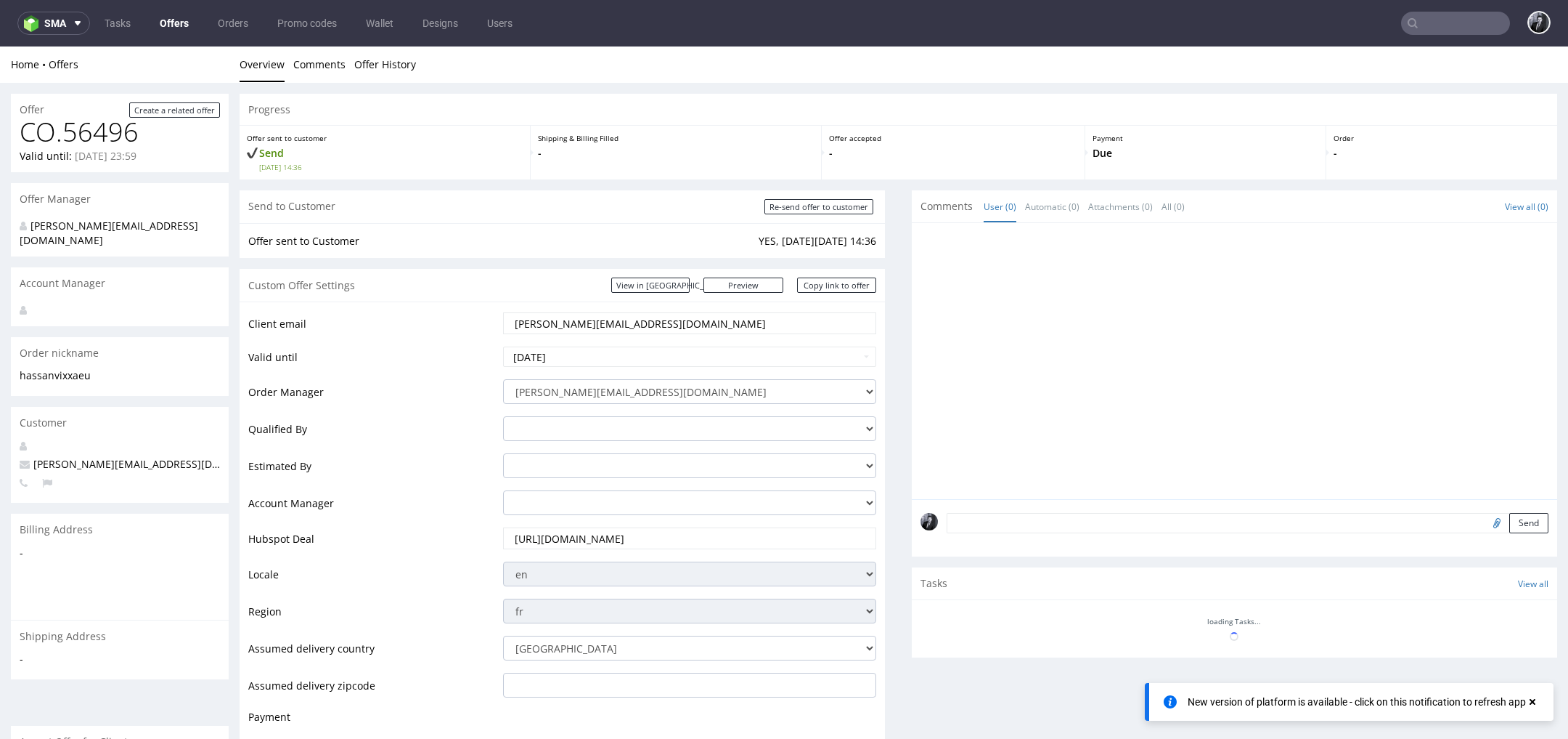
scroll to position [57, 0]
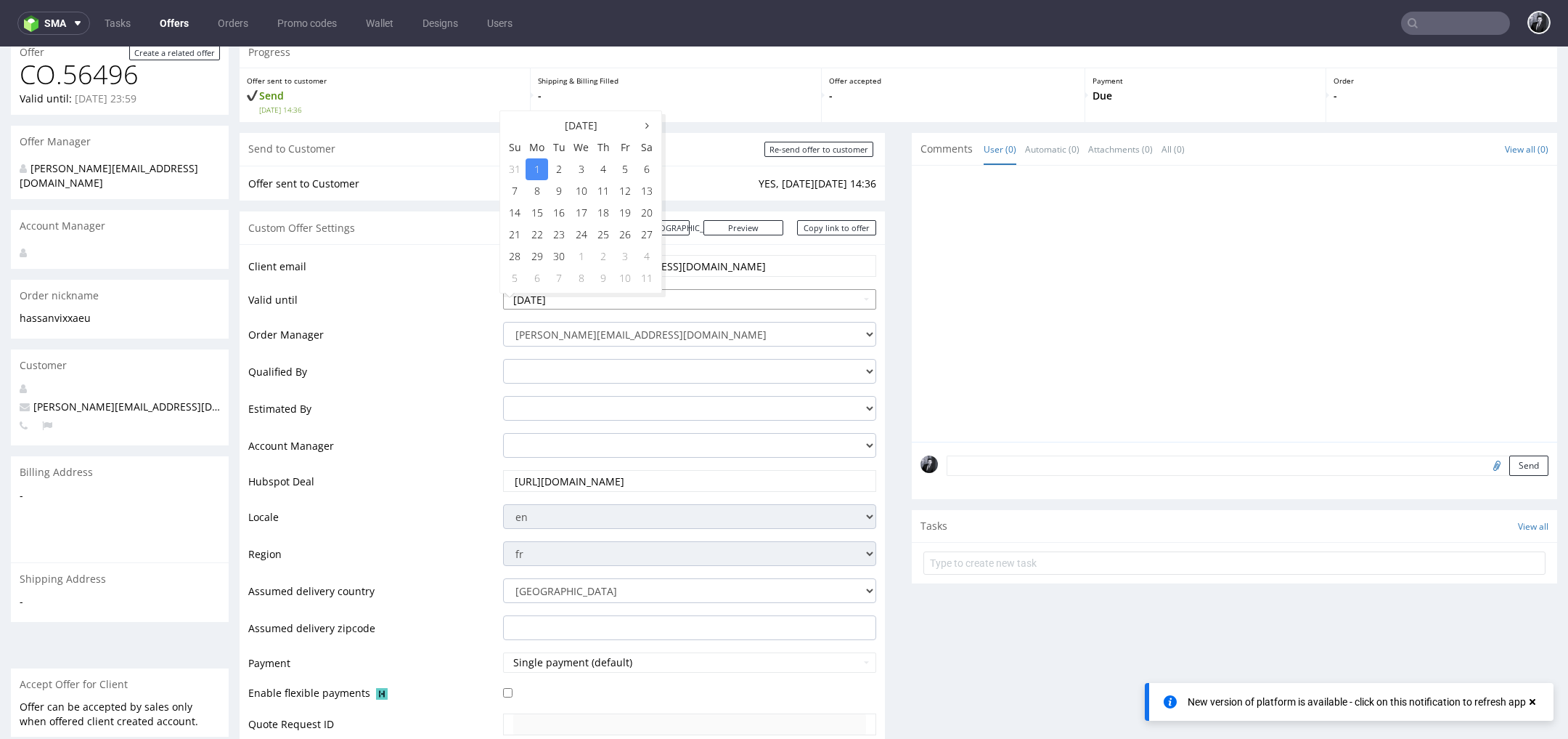
click at [605, 304] on input "[DATE]" at bounding box center [689, 299] width 373 height 21
click at [453, 363] on td "Qualified By" at bounding box center [373, 376] width 251 height 37
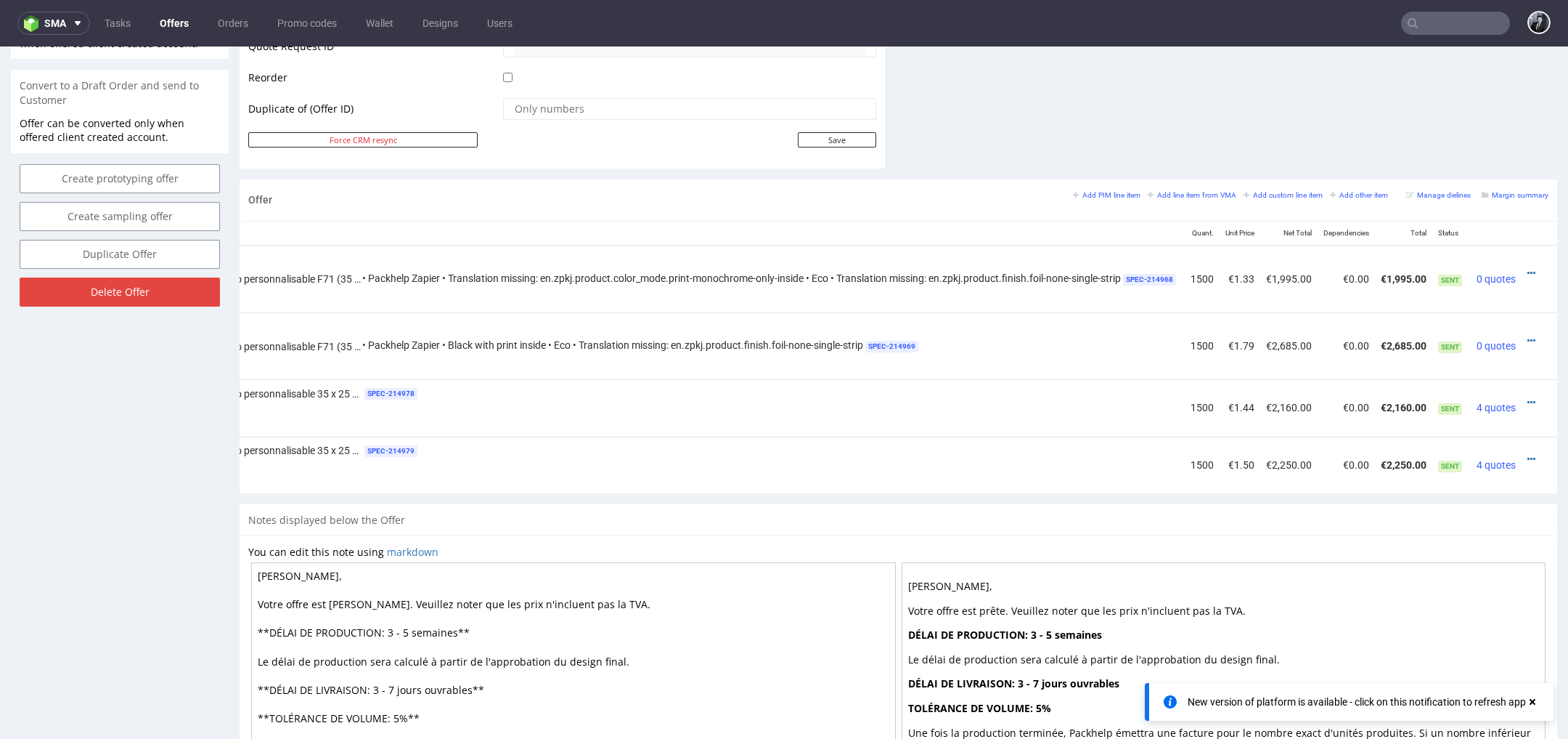
scroll to position [0, 264]
click at [1527, 335] on icon at bounding box center [1531, 340] width 8 height 10
click at [1448, 204] on span "Edit item price" at bounding box center [1465, 204] width 117 height 15
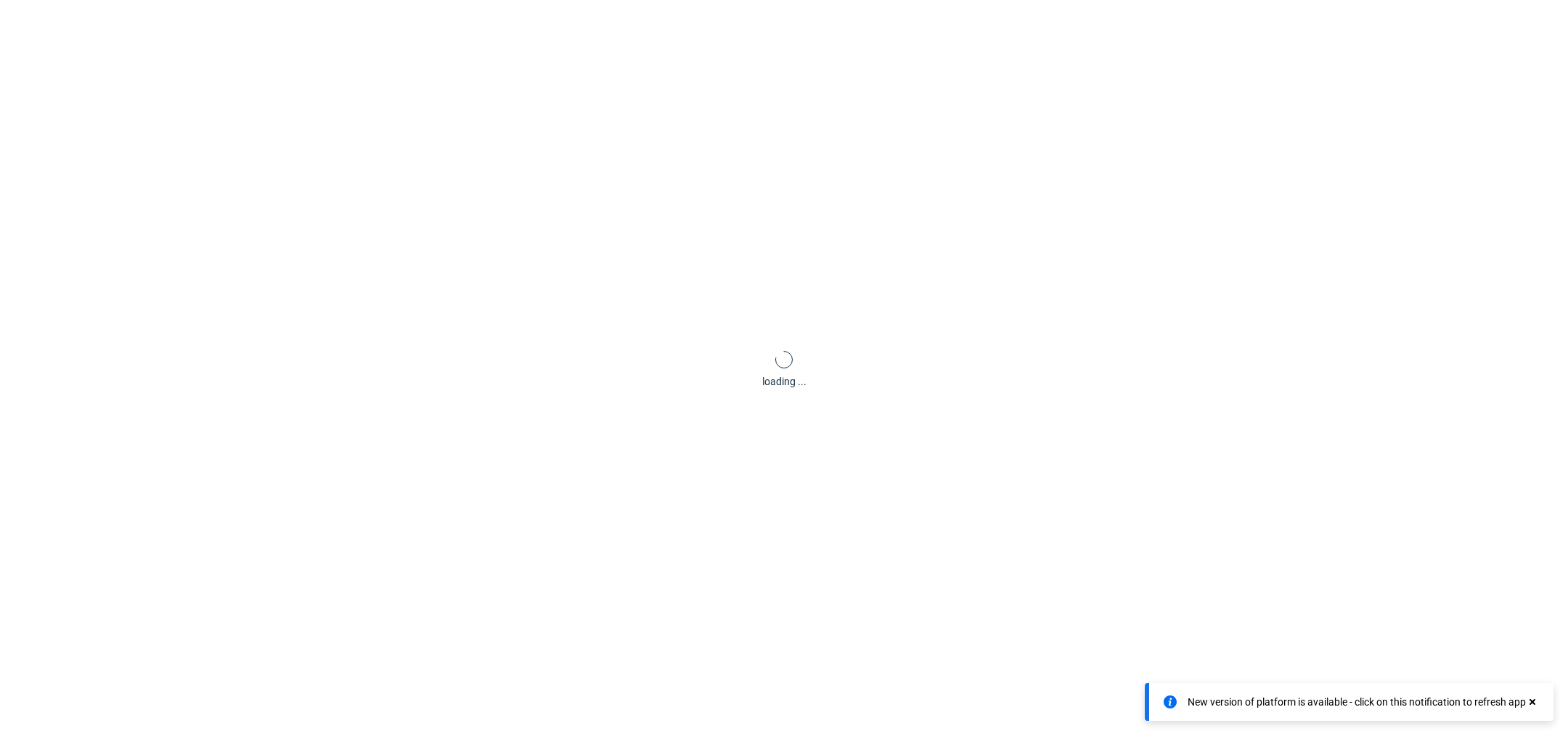
scroll to position [0, 0]
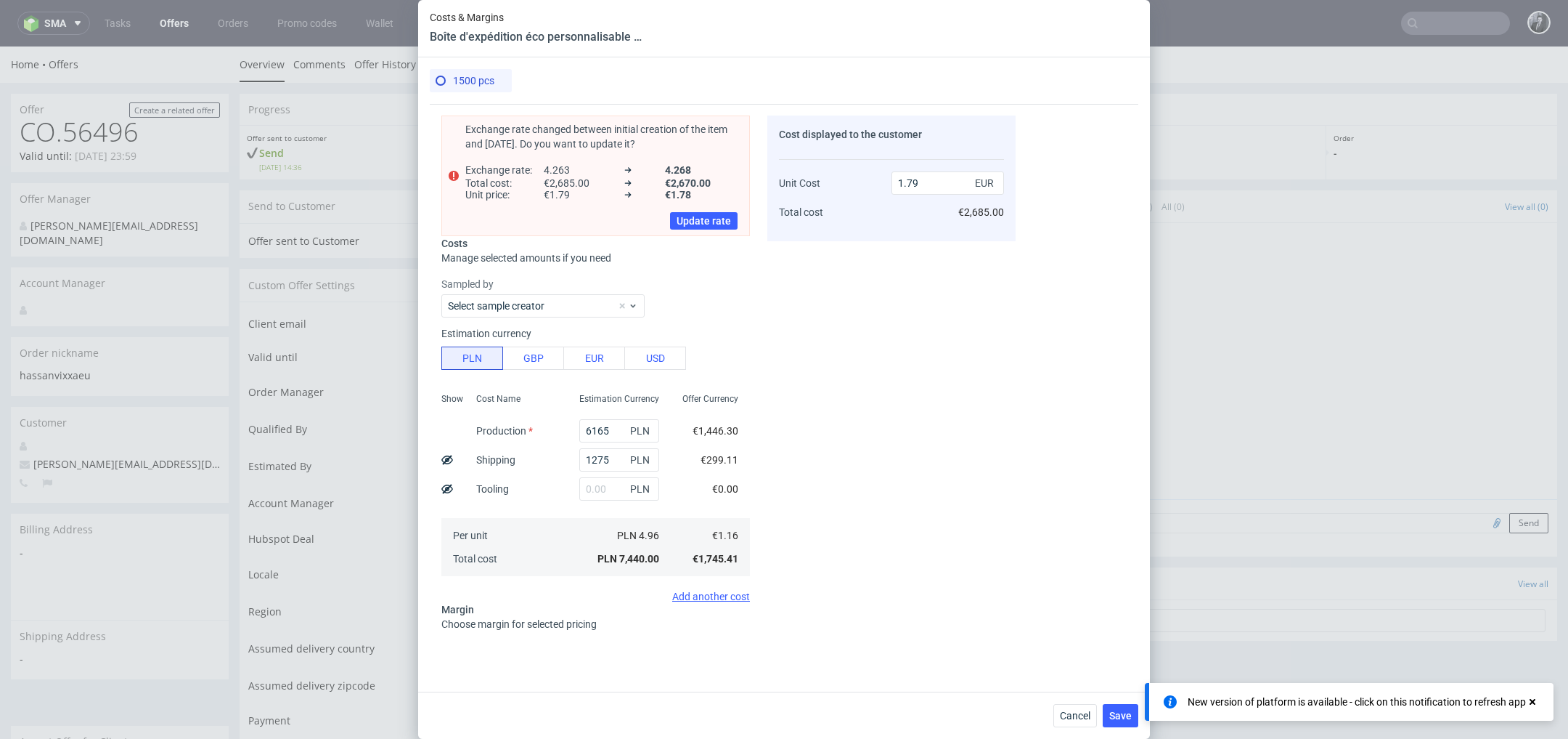
click at [721, 233] on div "Exchange rate changed between initial creation of the item and today. Do you wa…" at bounding box center [595, 176] width 309 height 121
click at [719, 220] on span "Update rate" at bounding box center [704, 221] width 55 height 10
type input "1.78"
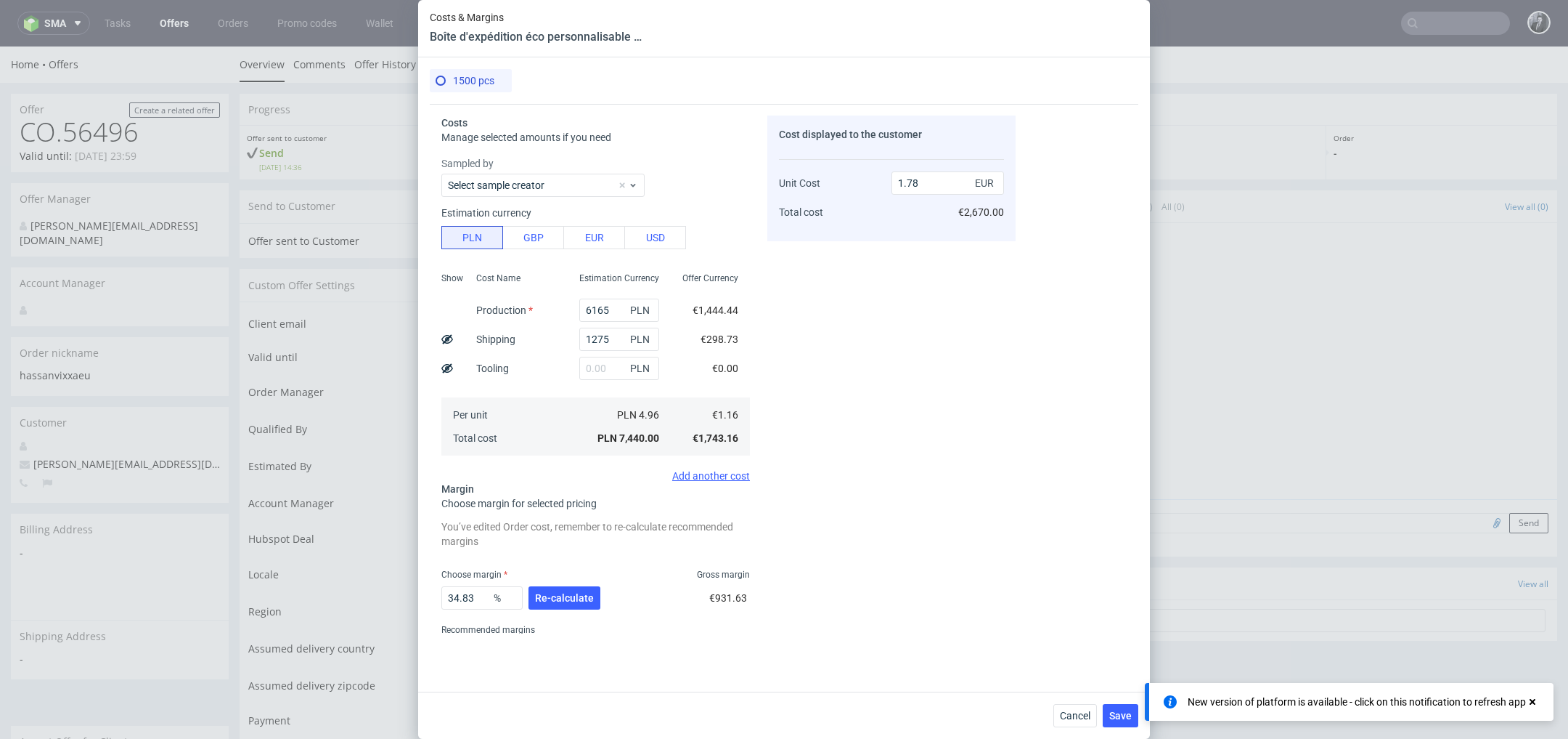
scroll to position [83, 0]
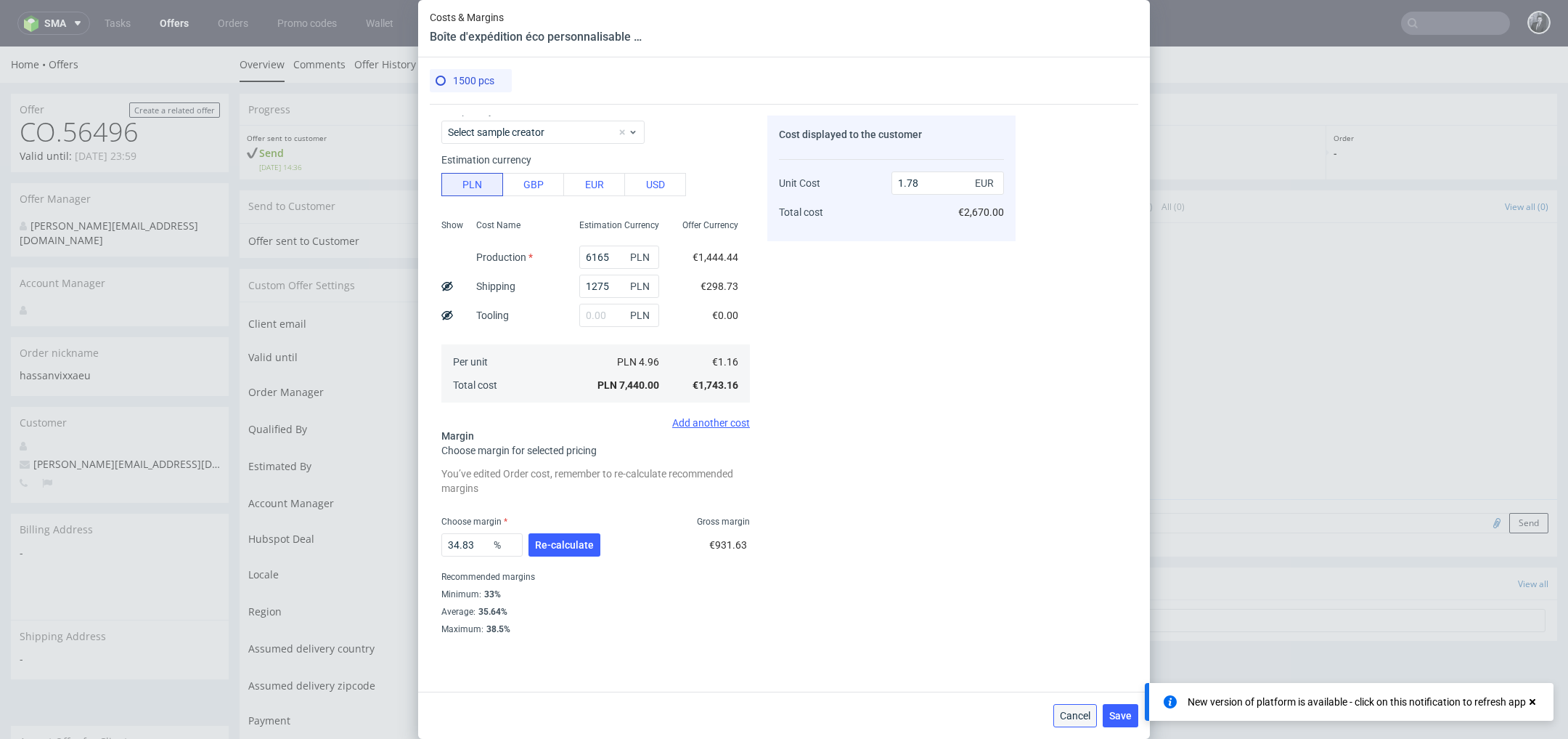
click at [1086, 723] on button "Cancel" at bounding box center [1075, 715] width 43 height 24
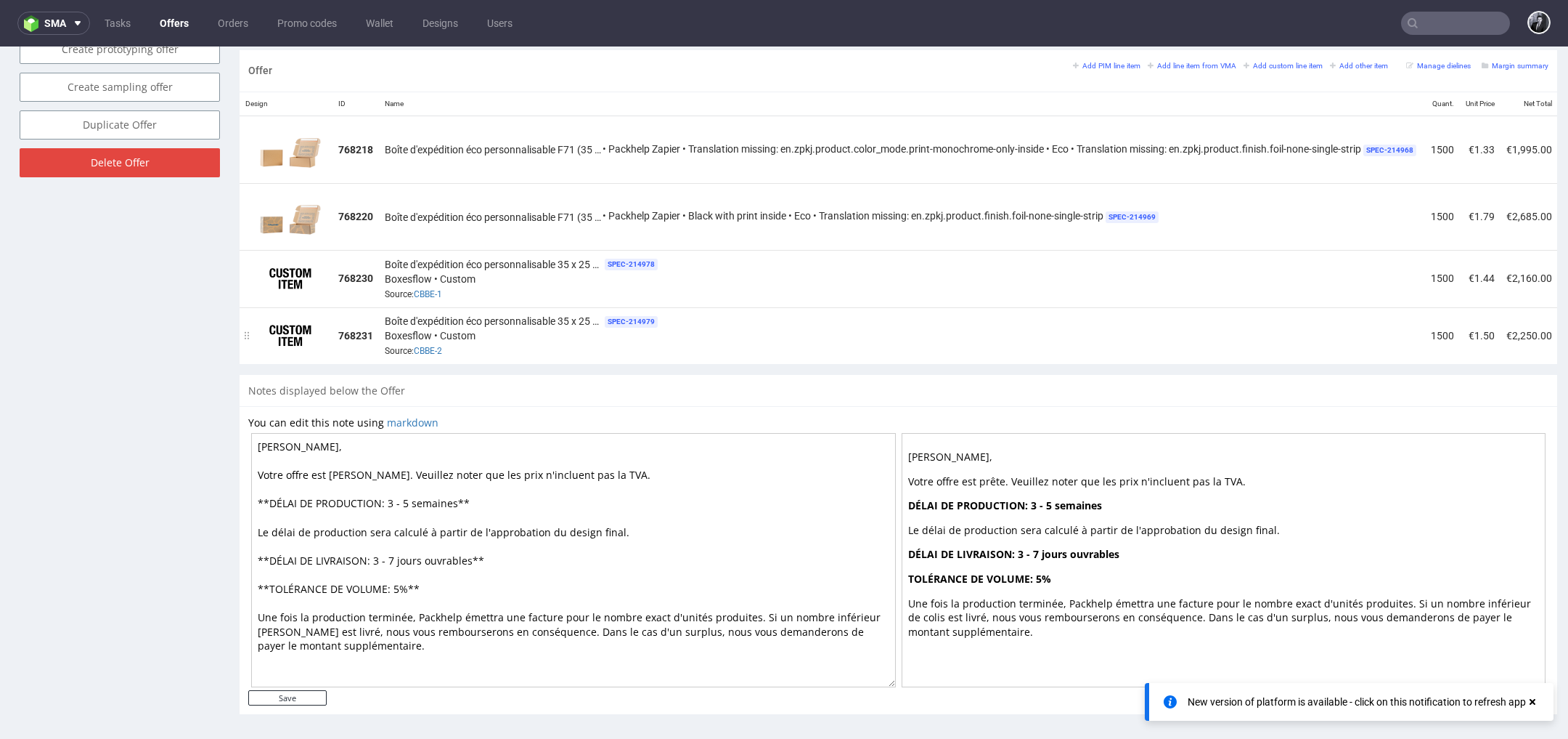
scroll to position [0, 264]
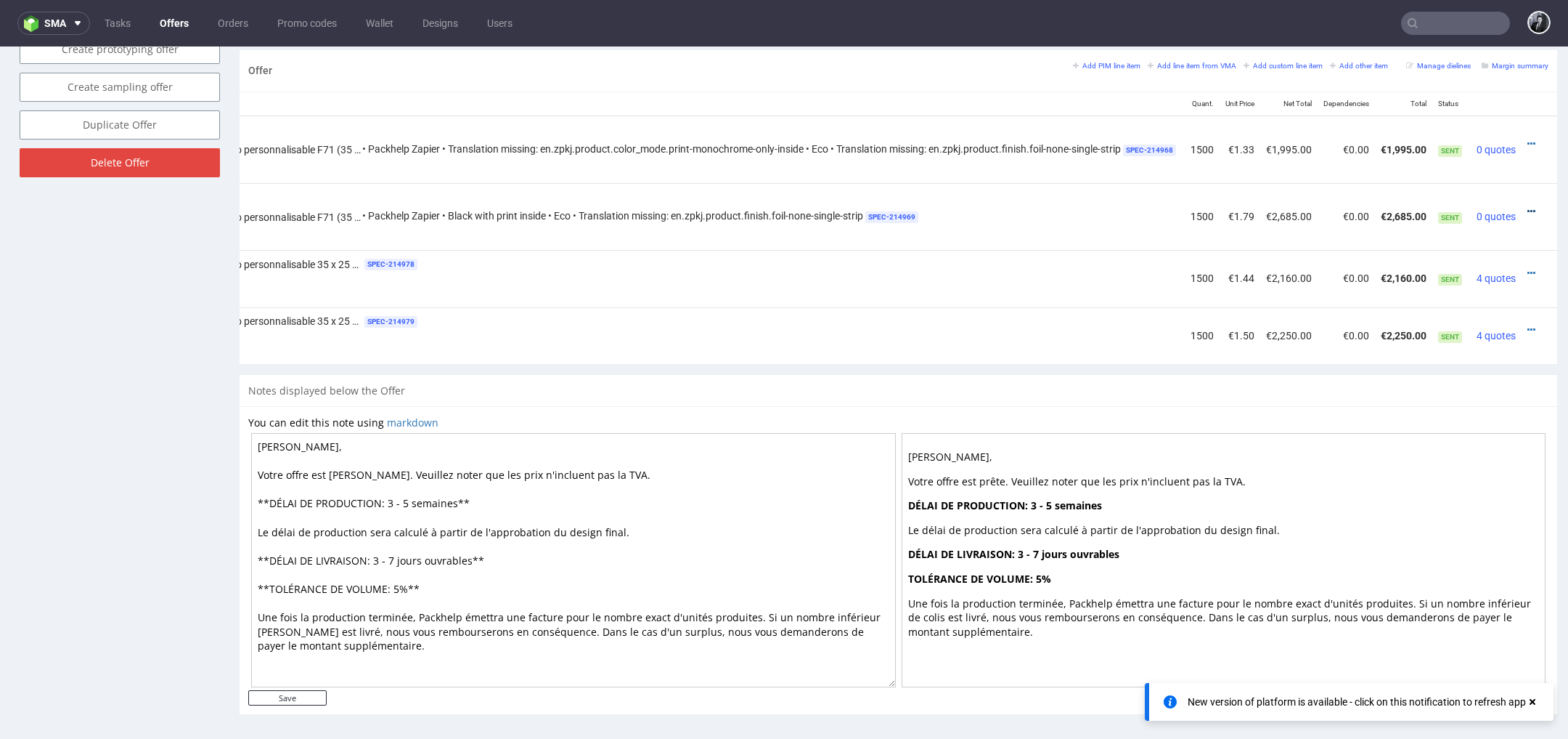
click at [1527, 206] on icon at bounding box center [1531, 211] width 8 height 10
click at [1487, 262] on span "Edit item price" at bounding box center [1465, 262] width 117 height 15
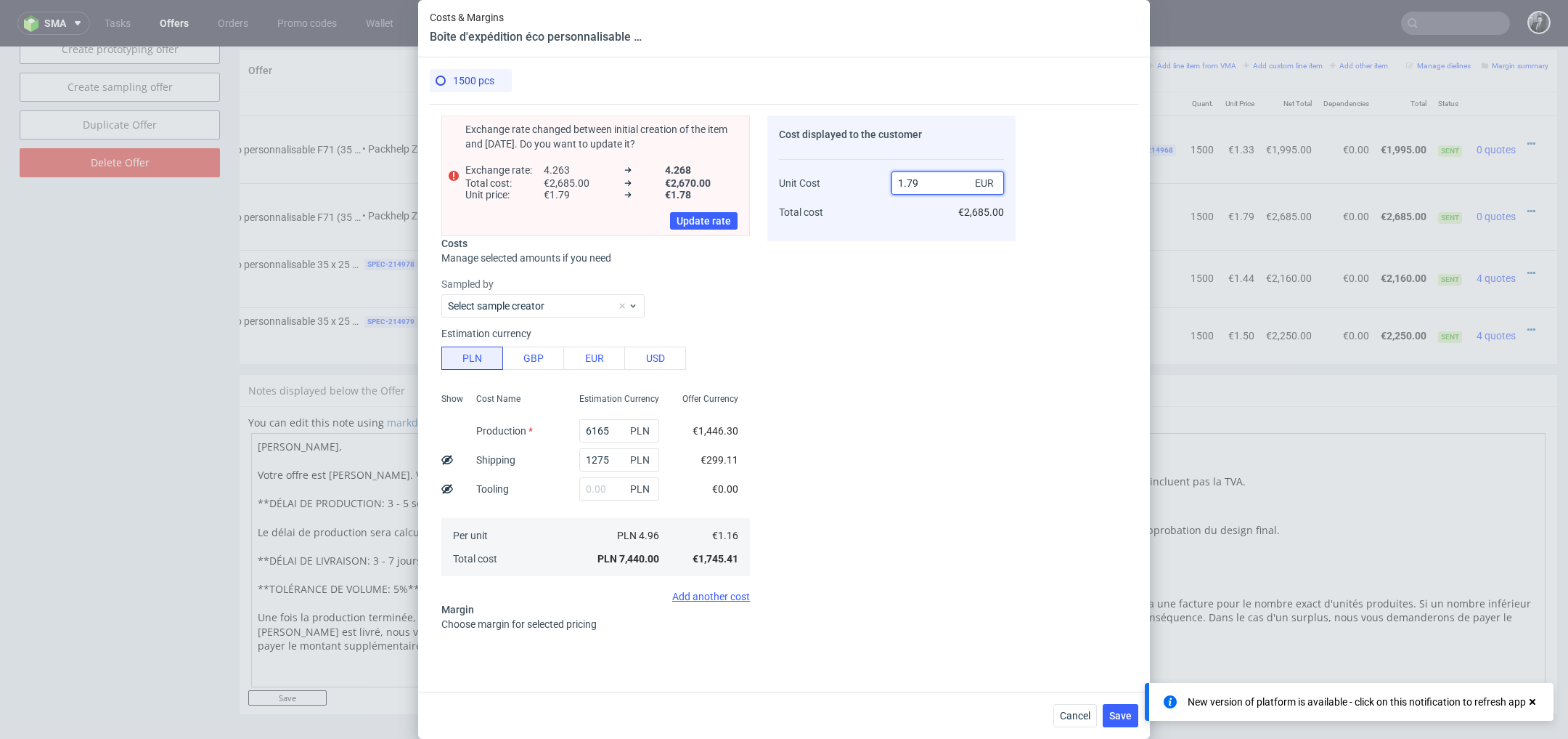
click at [952, 191] on input "1.79" at bounding box center [948, 183] width 113 height 24
type input "1.40"
type input "17.142857142857153"
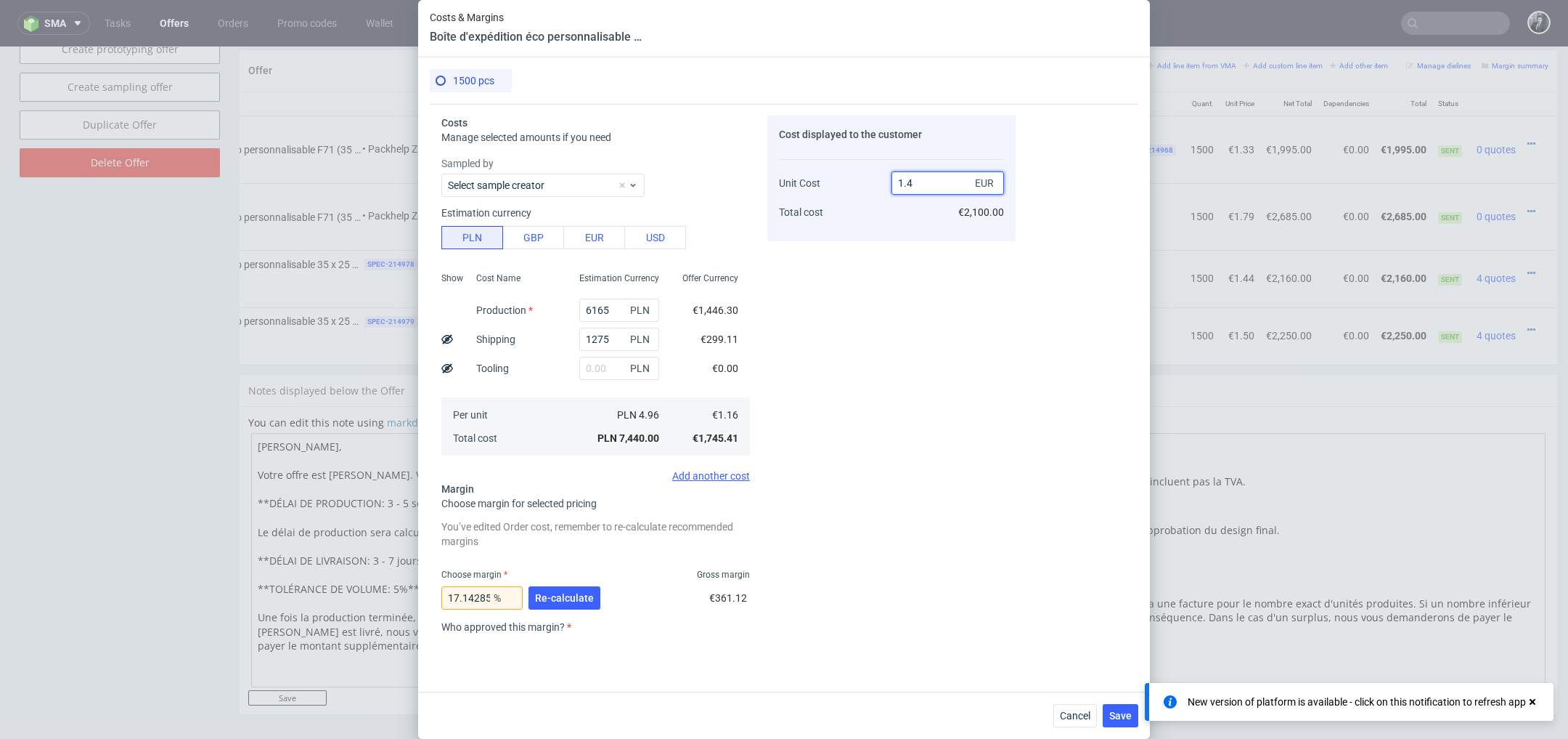
type input "1.45"
type input "20.00000000000001"
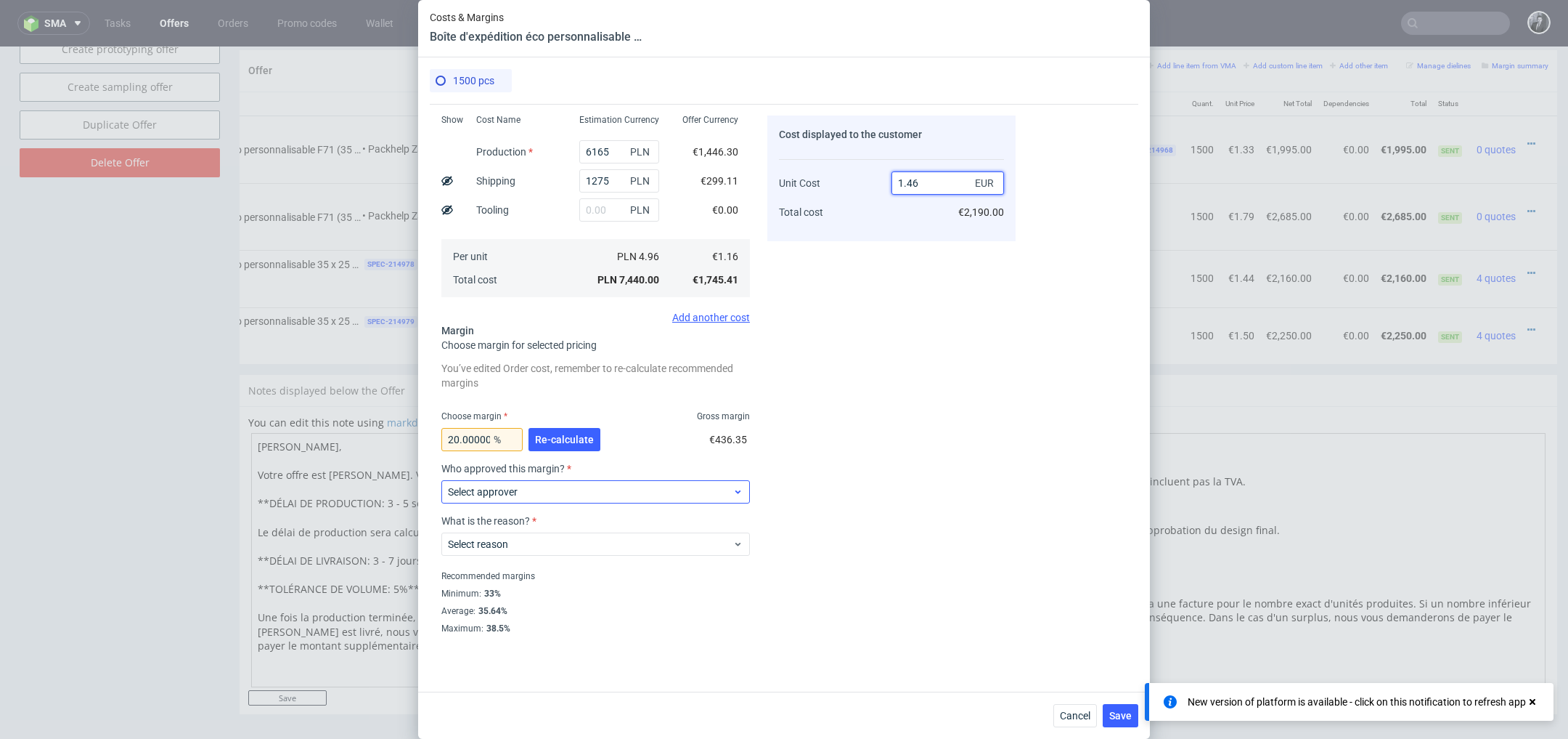
type input "1.46"
click at [607, 491] on span "Select approver" at bounding box center [590, 492] width 284 height 15
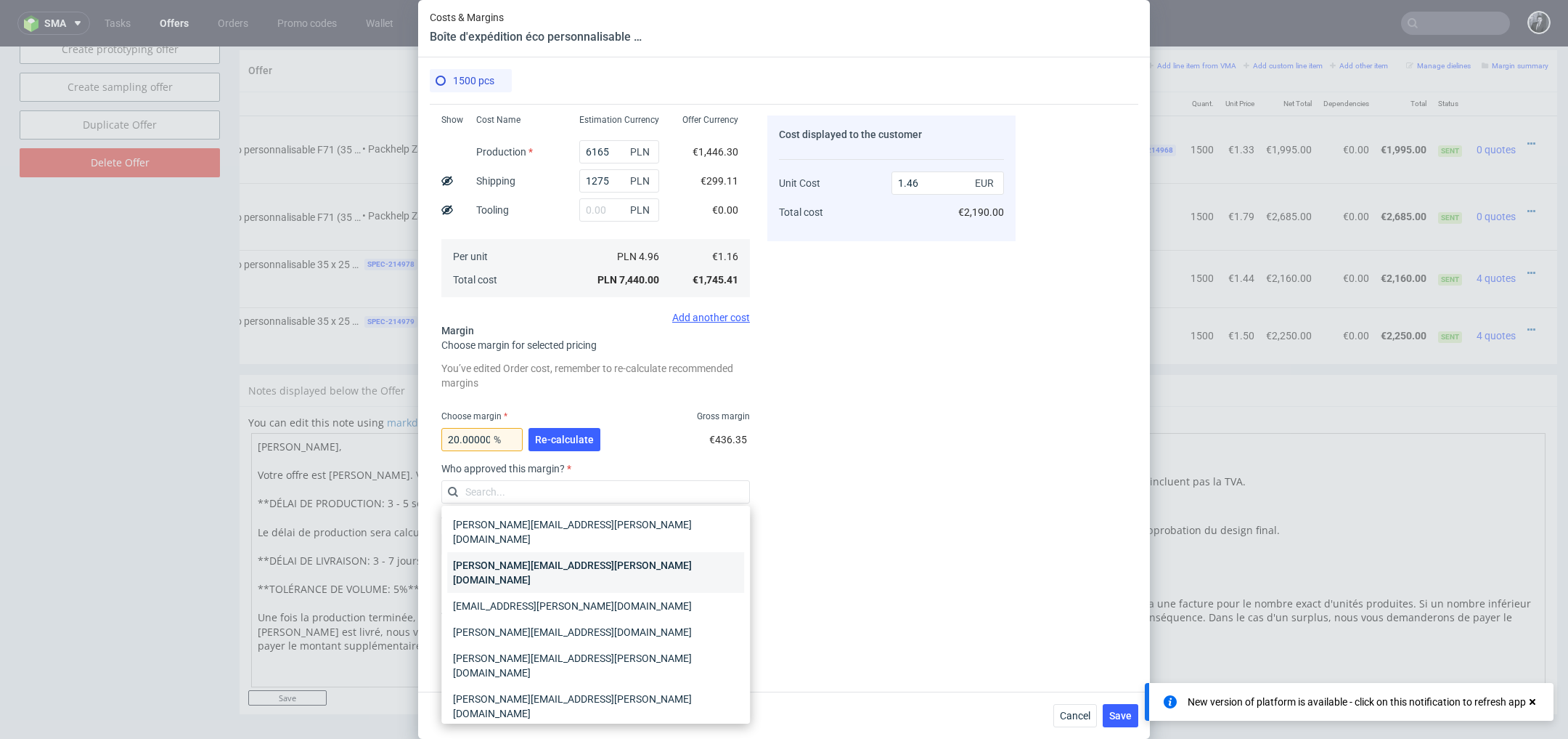
click at [613, 555] on div "[PERSON_NAME][EMAIL_ADDRESS][PERSON_NAME][DOMAIN_NAME]" at bounding box center [595, 572] width 297 height 41
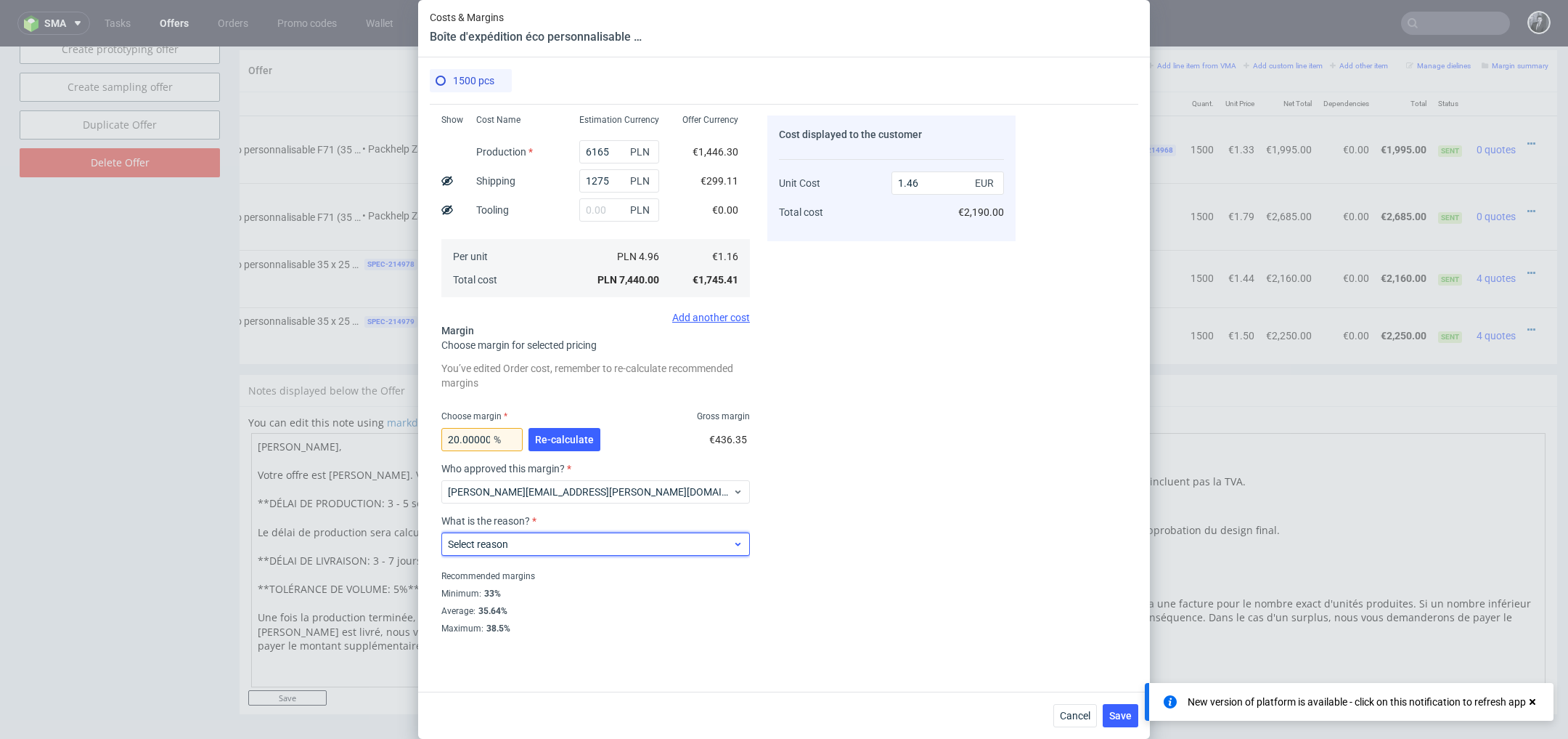
click at [608, 548] on span "Select reason" at bounding box center [590, 544] width 284 height 15
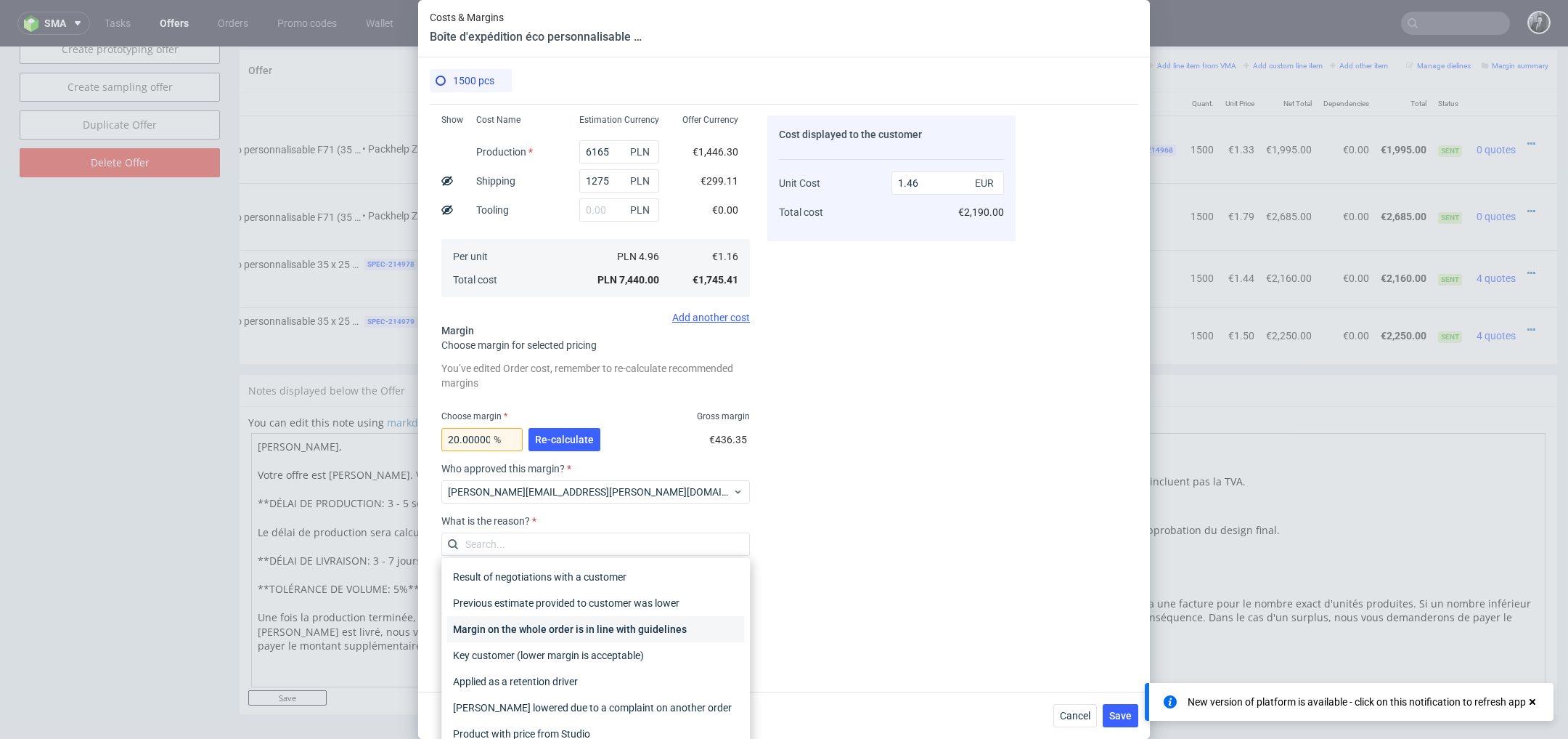
click at [611, 623] on div "Margin on the whole order is in line with guidelines" at bounding box center [595, 628] width 297 height 26
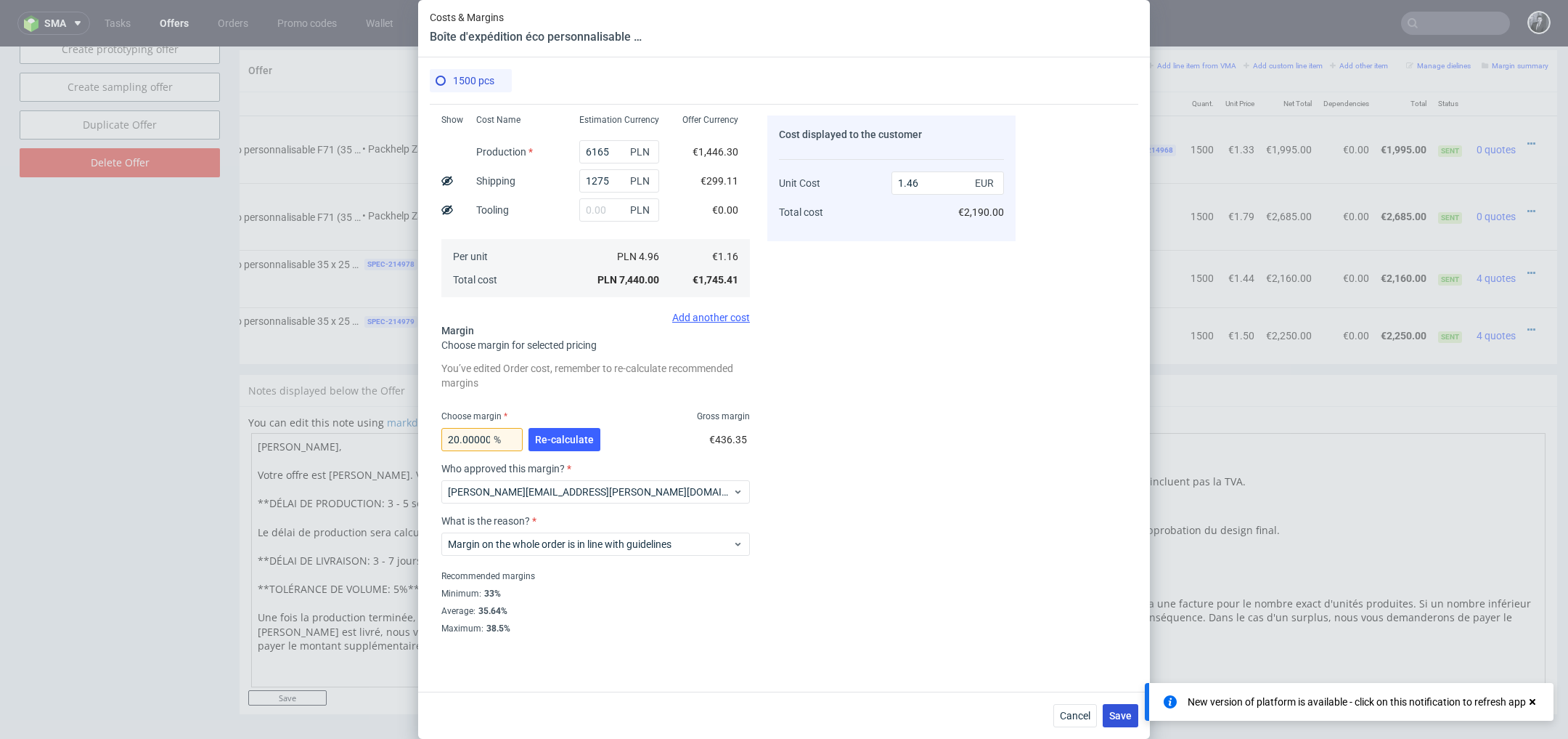
click at [1125, 716] on span "Save" at bounding box center [1120, 715] width 23 height 10
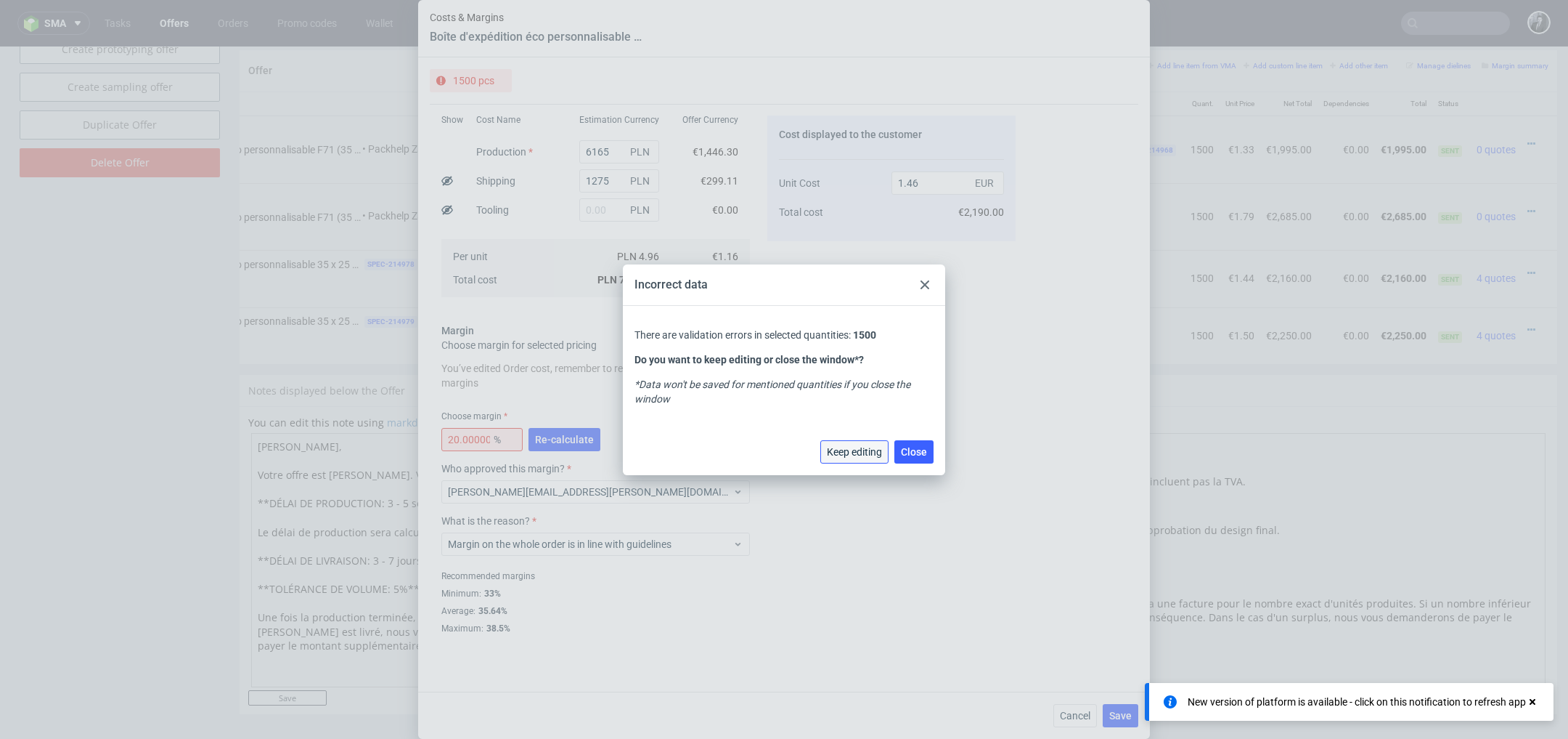
click at [870, 455] on span "Keep editing" at bounding box center [854, 452] width 55 height 10
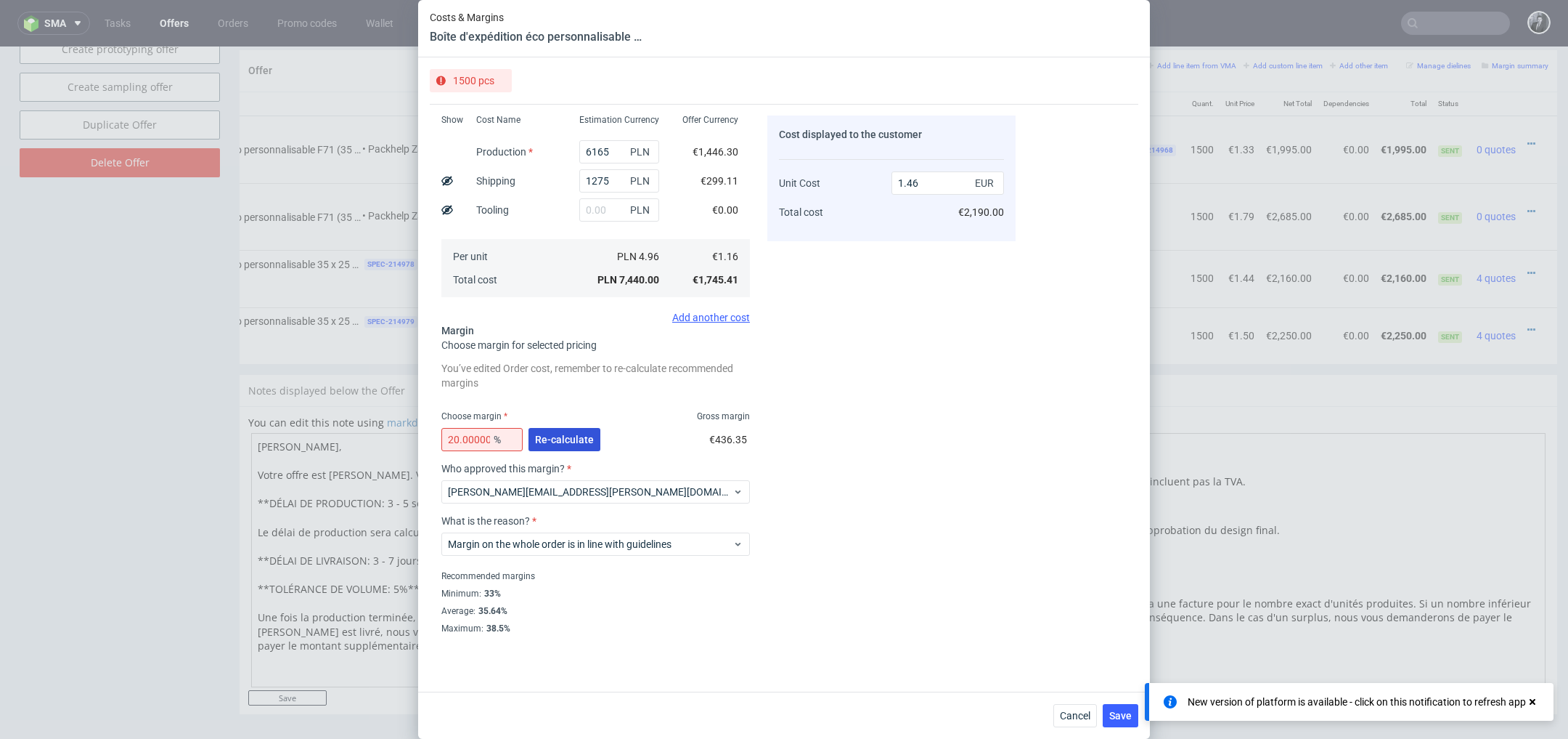
click at [588, 436] on span "Re-calculate" at bounding box center [565, 440] width 59 height 10
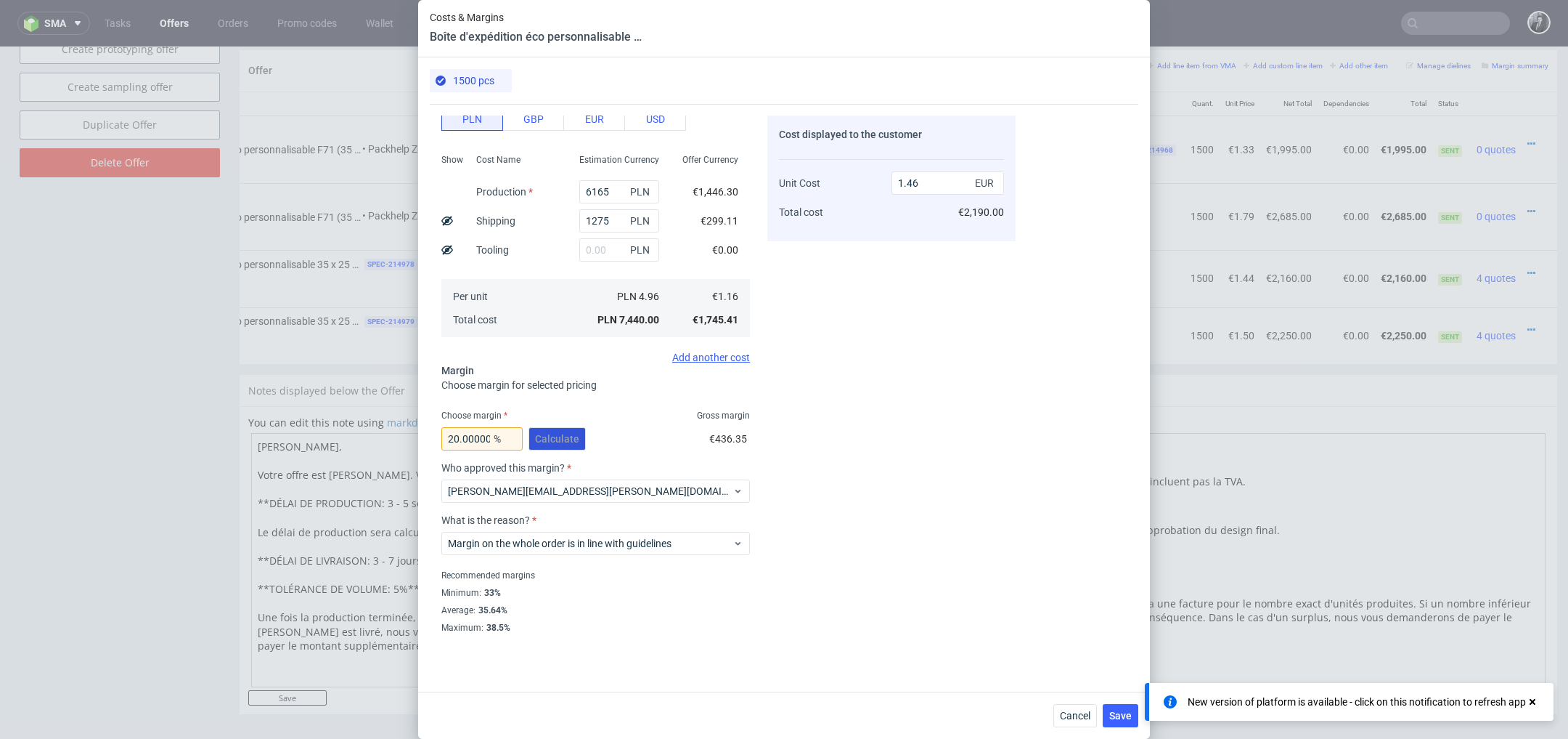
scroll to position [237, 0]
click at [1129, 721] on span "Save" at bounding box center [1120, 715] width 23 height 10
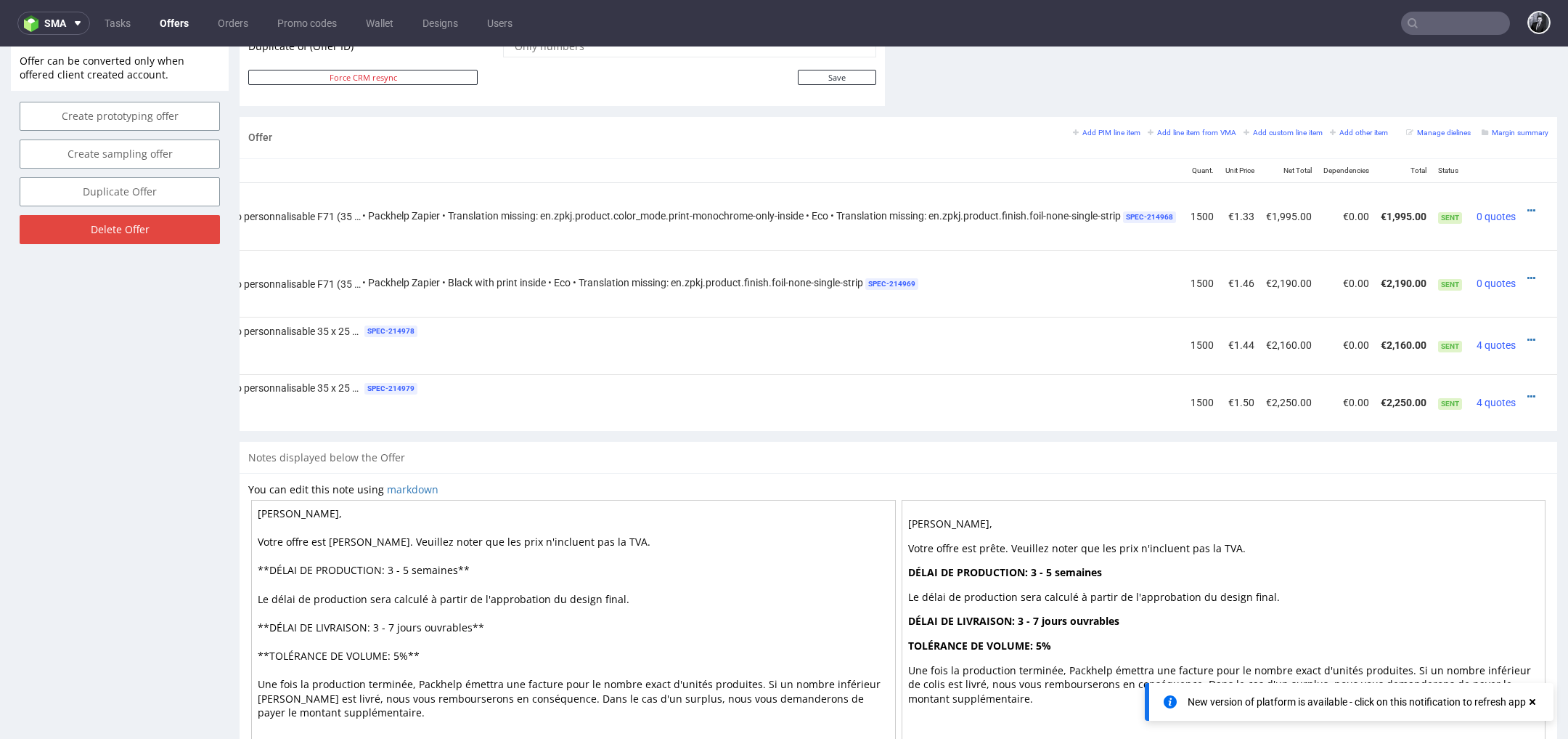
scroll to position [0, 264]
click at [1527, 337] on div at bounding box center [1535, 340] width 15 height 15
click at [1527, 337] on icon at bounding box center [1531, 340] width 8 height 10
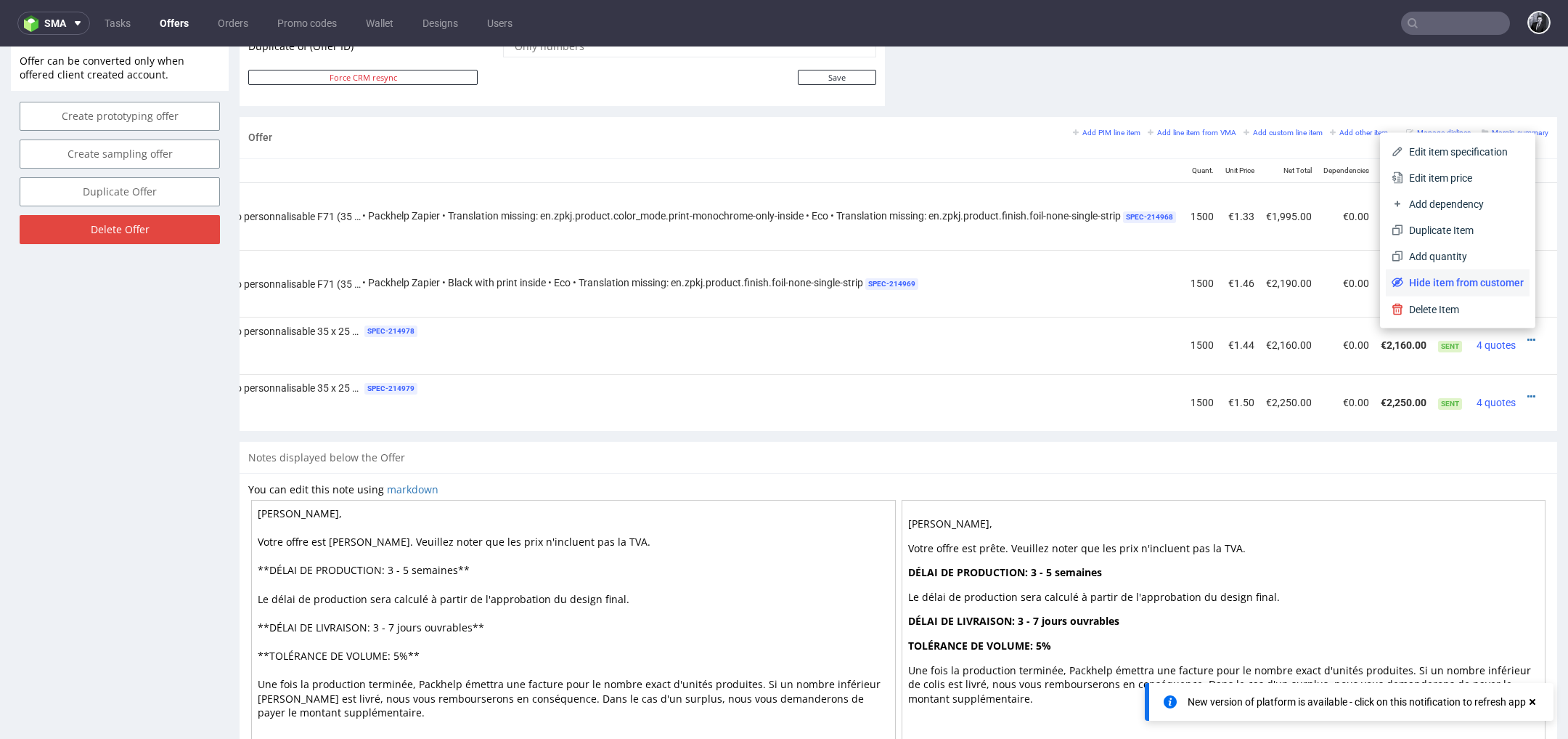
click at [1472, 282] on span "Hide item from customer" at bounding box center [1464, 283] width 121 height 15
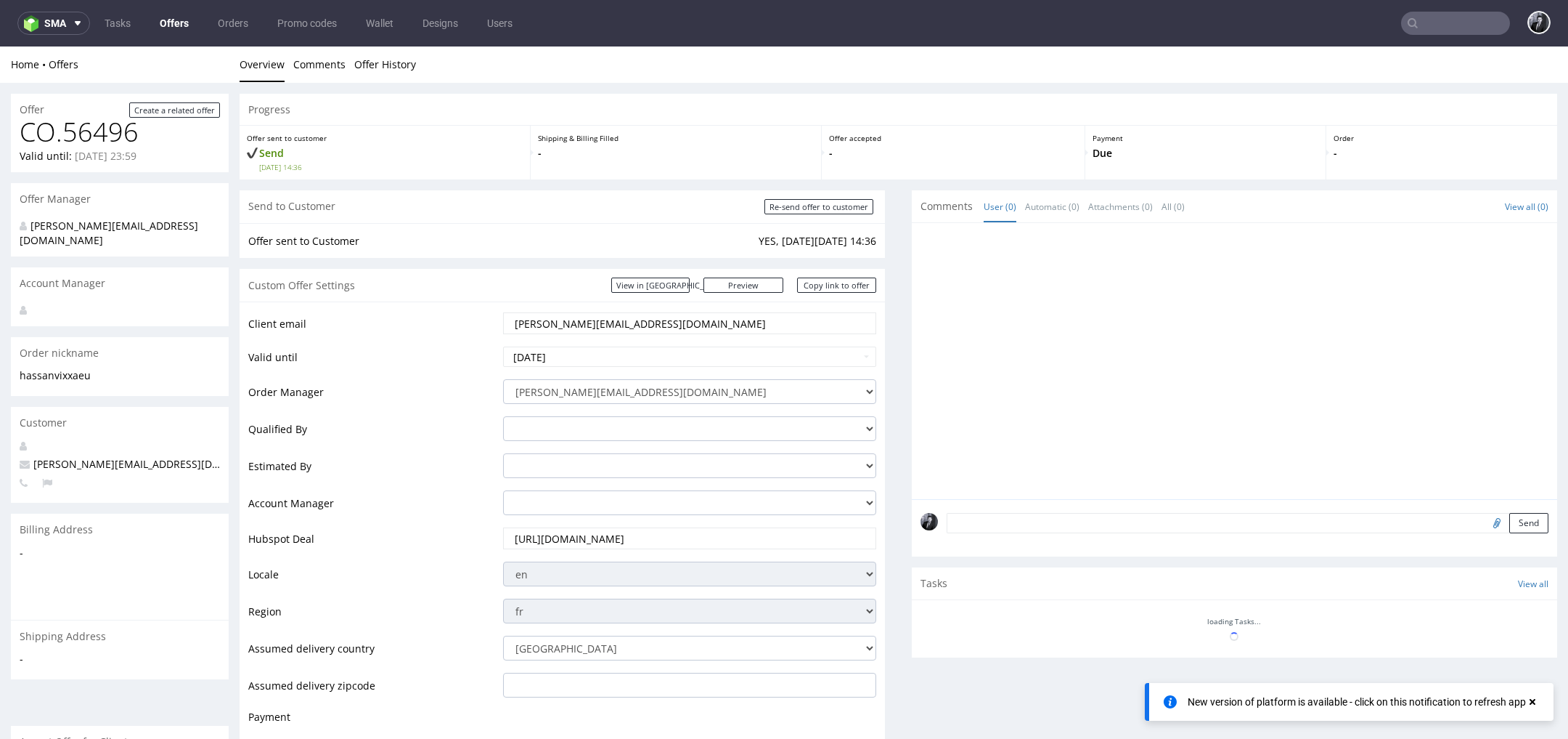
scroll to position [0, 0]
click at [1515, 388] on div at bounding box center [1239, 365] width 637 height 267
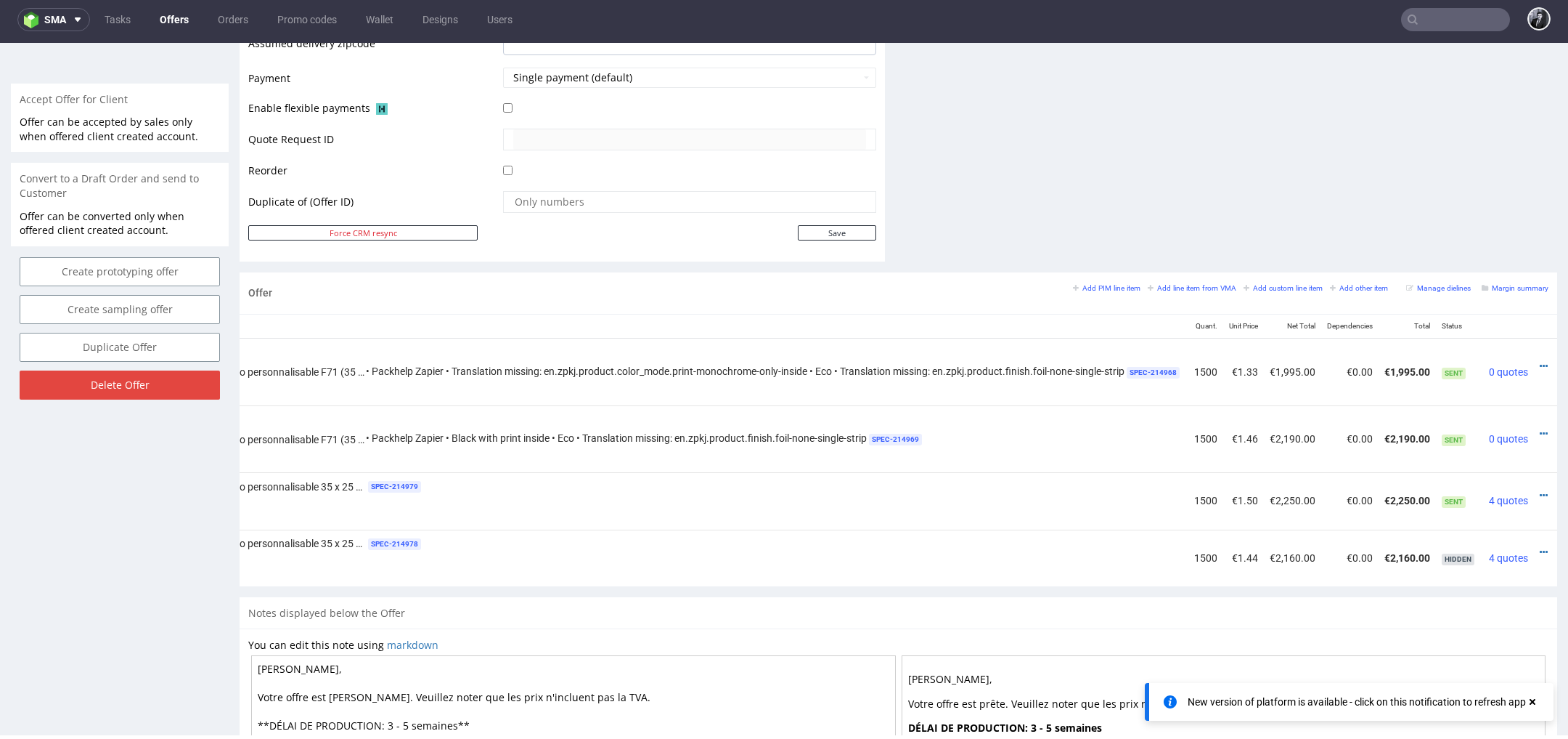
scroll to position [0, 273]
click at [1527, 490] on icon at bounding box center [1531, 495] width 8 height 10
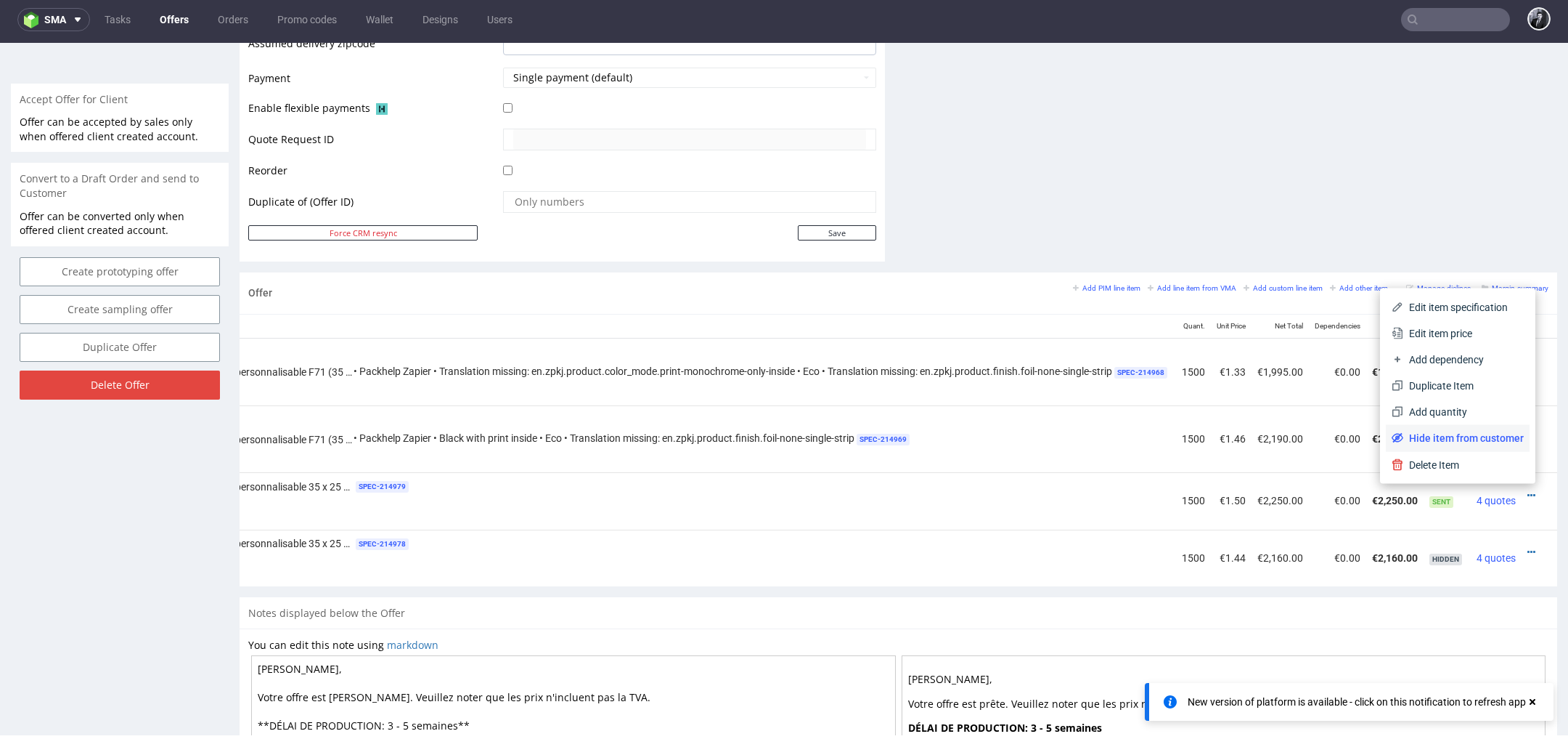
click at [1476, 435] on span "Hide item from customer" at bounding box center [1464, 438] width 121 height 15
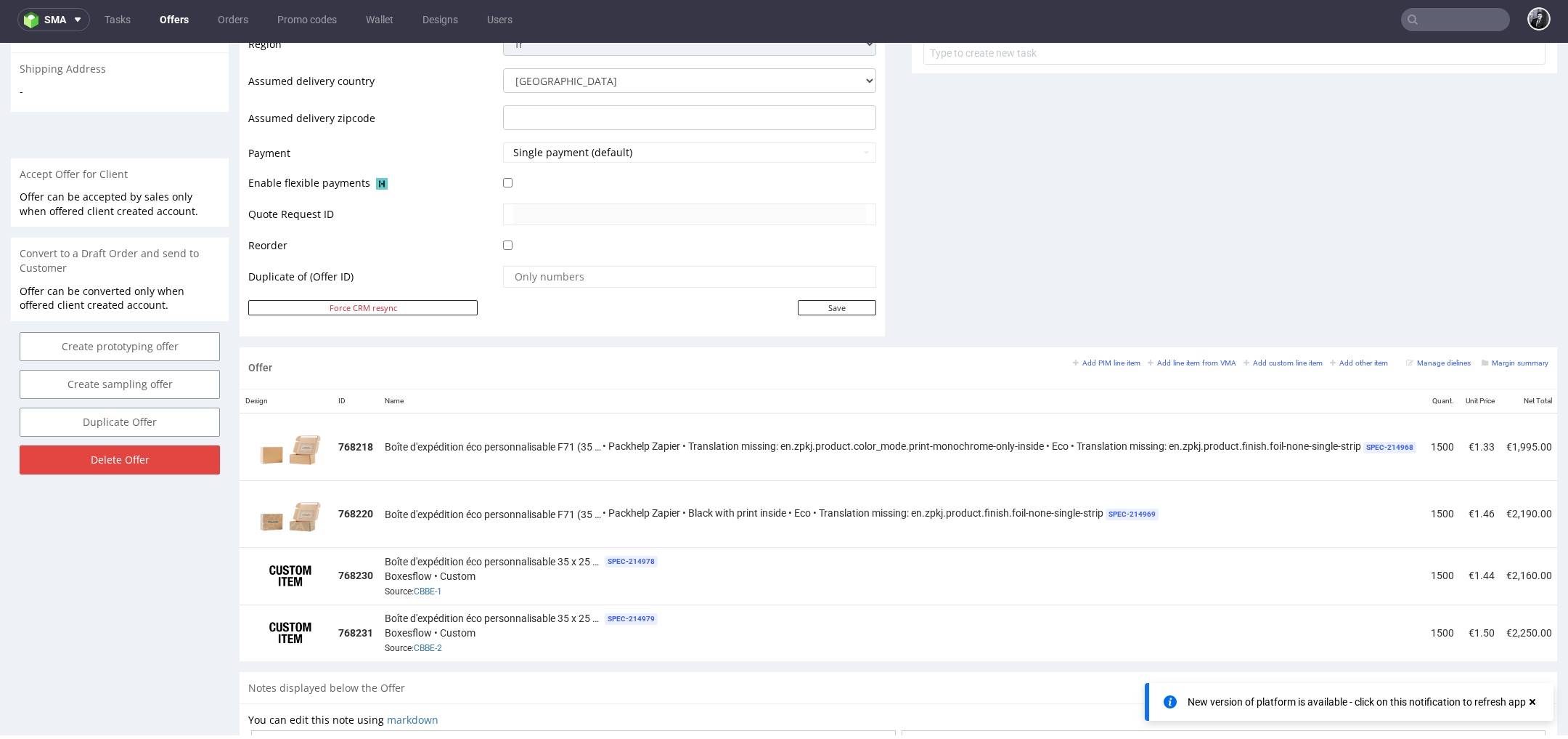
scroll to position [0, 0]
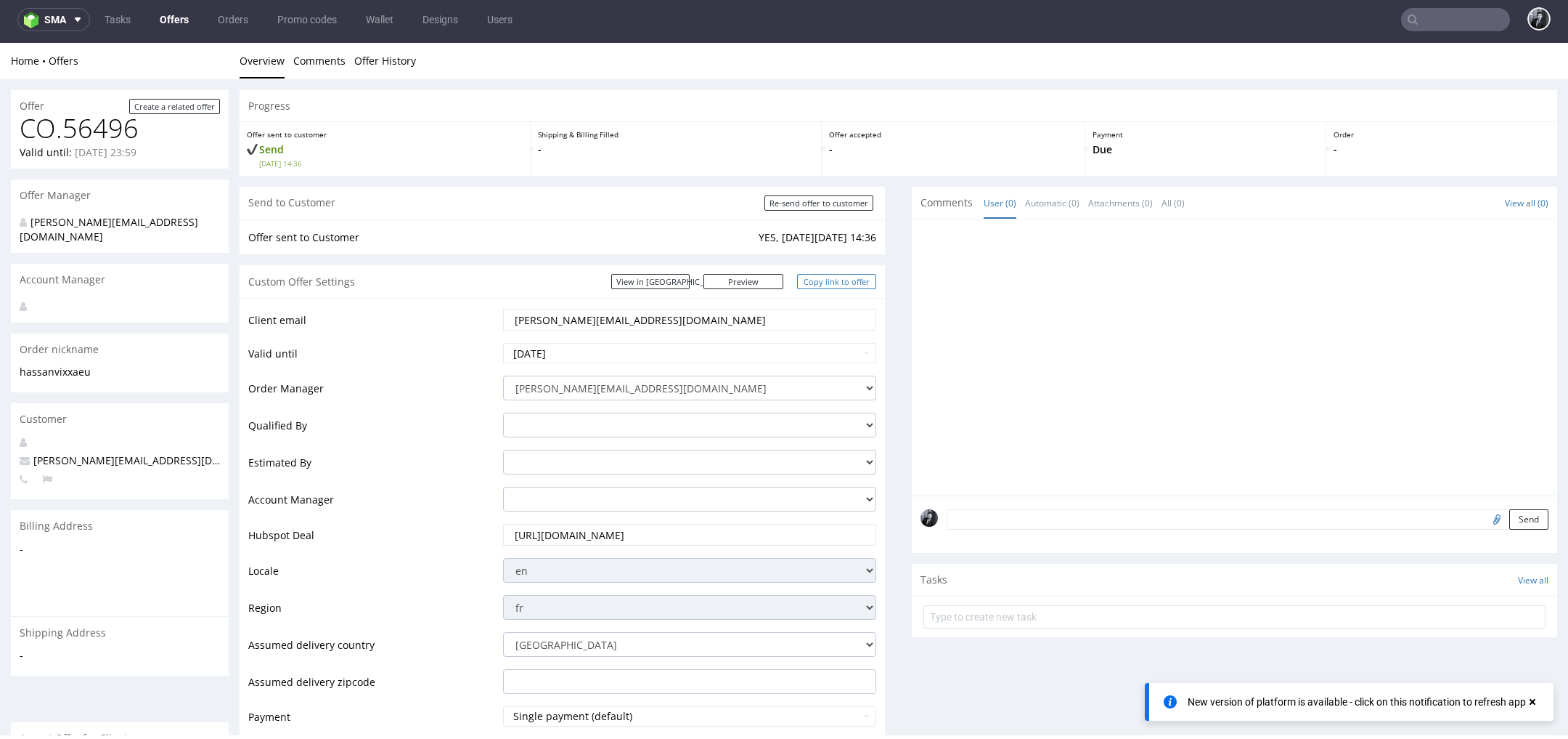
click at [844, 287] on link "Copy link to offer" at bounding box center [837, 281] width 80 height 15
click at [823, 208] on input "Re-send offer to customer" at bounding box center [819, 203] width 109 height 15
type input "In progress..."
click at [717, 357] on input "[DATE]" at bounding box center [689, 353] width 373 height 21
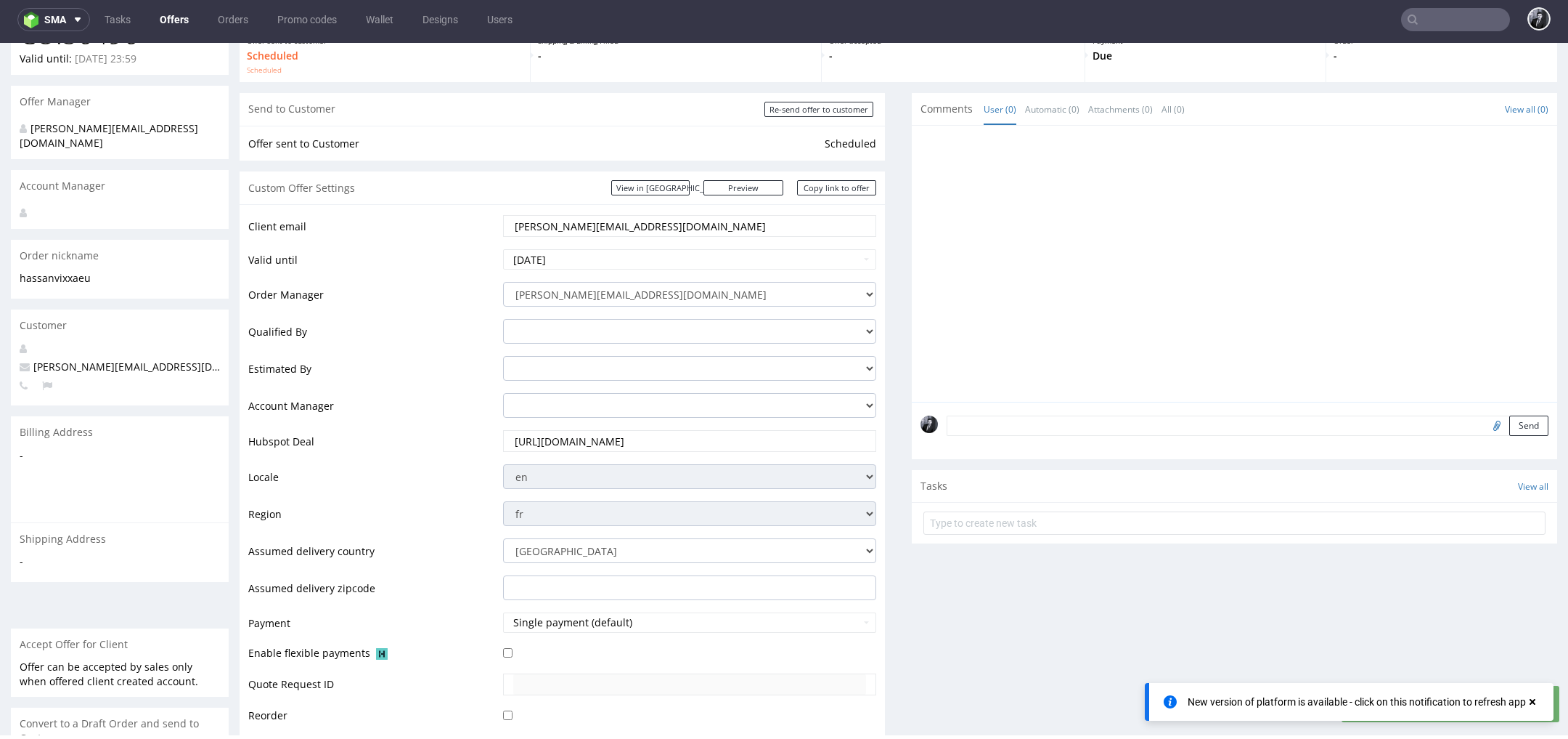
scroll to position [51, 0]
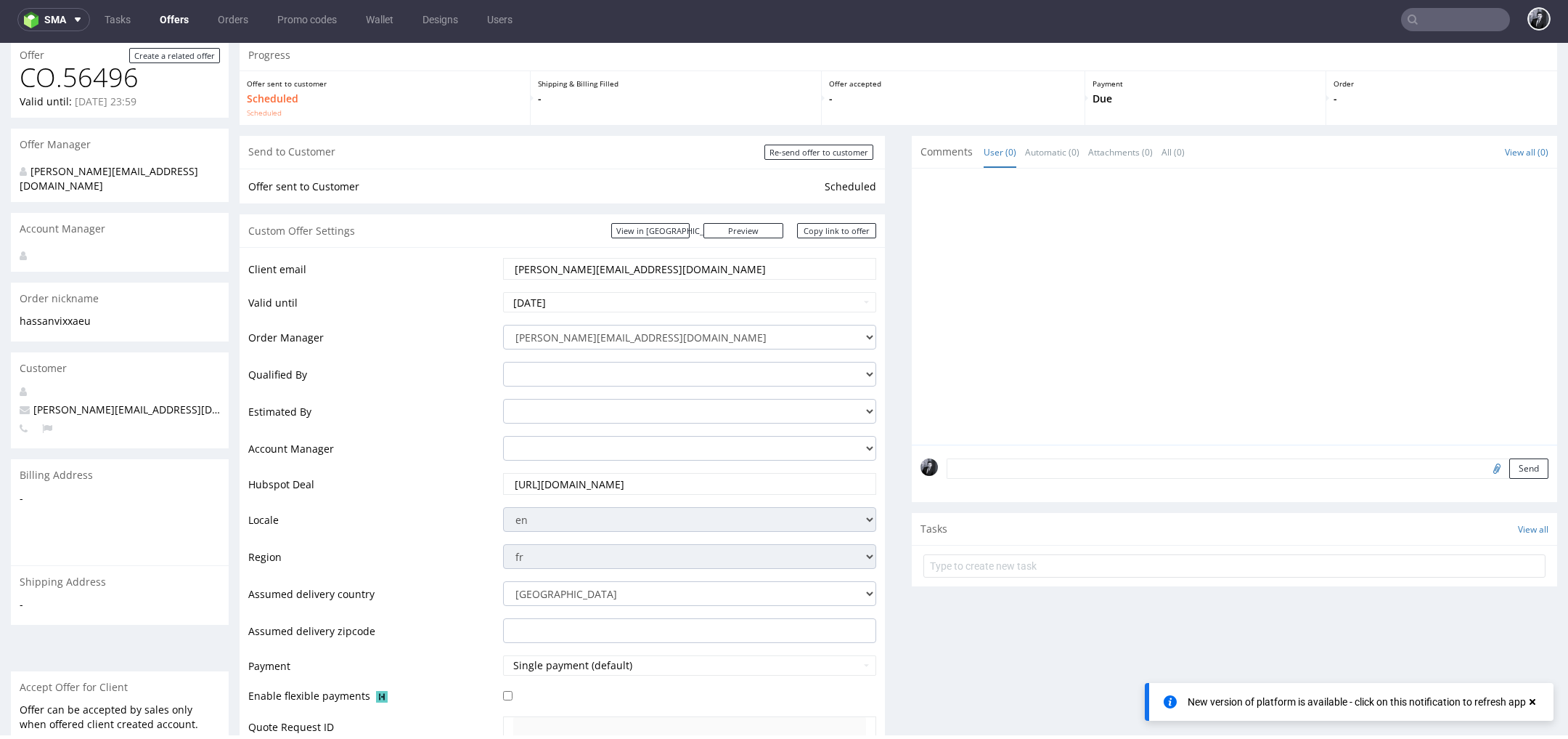
click at [444, 294] on td "Valid until" at bounding box center [373, 307] width 251 height 32
click at [588, 301] on input "2025-09-08" at bounding box center [689, 302] width 373 height 21
click at [626, 197] on td "12" at bounding box center [625, 194] width 22 height 22
type input "2025-09-12"
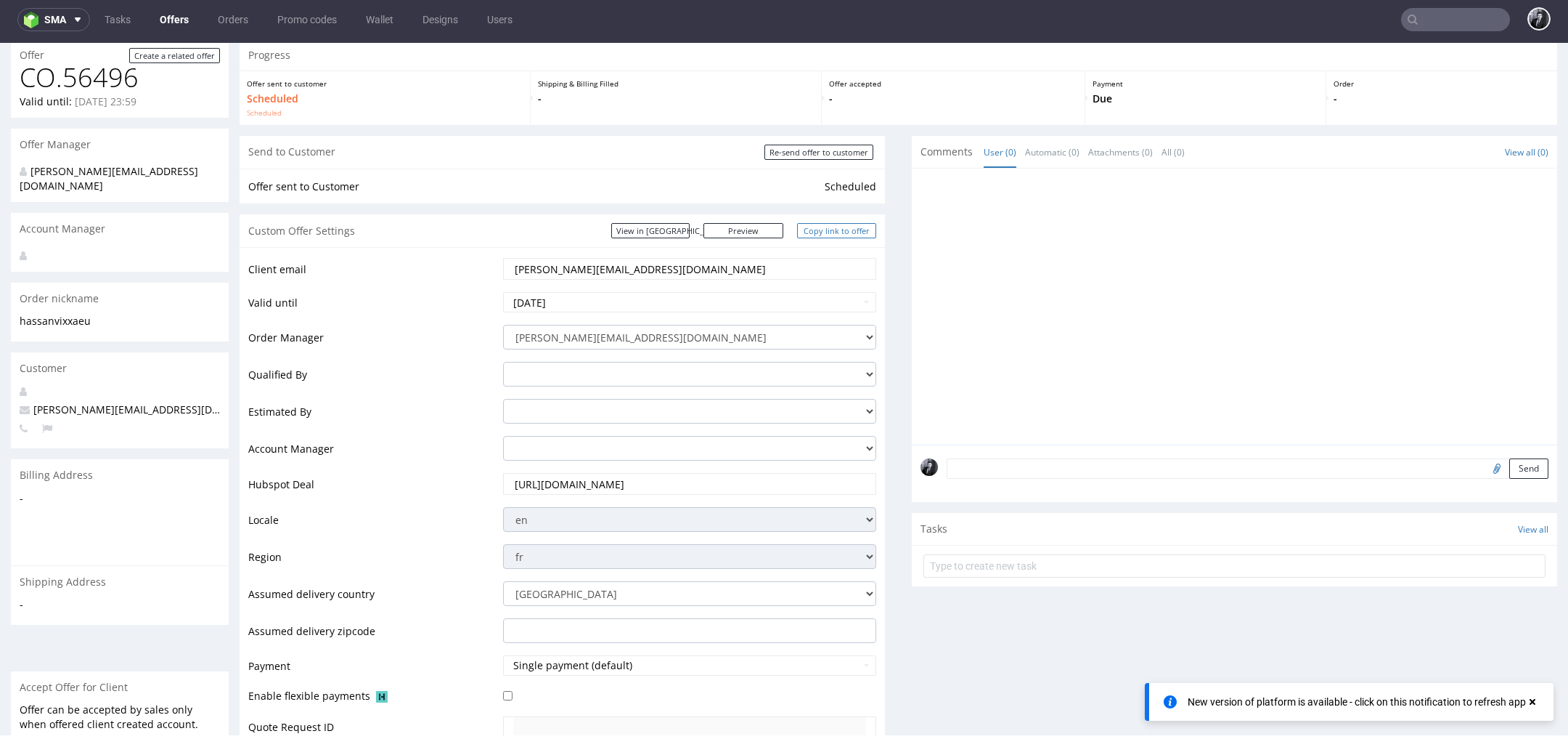
click at [830, 231] on link "Copy link to offer" at bounding box center [837, 231] width 80 height 15
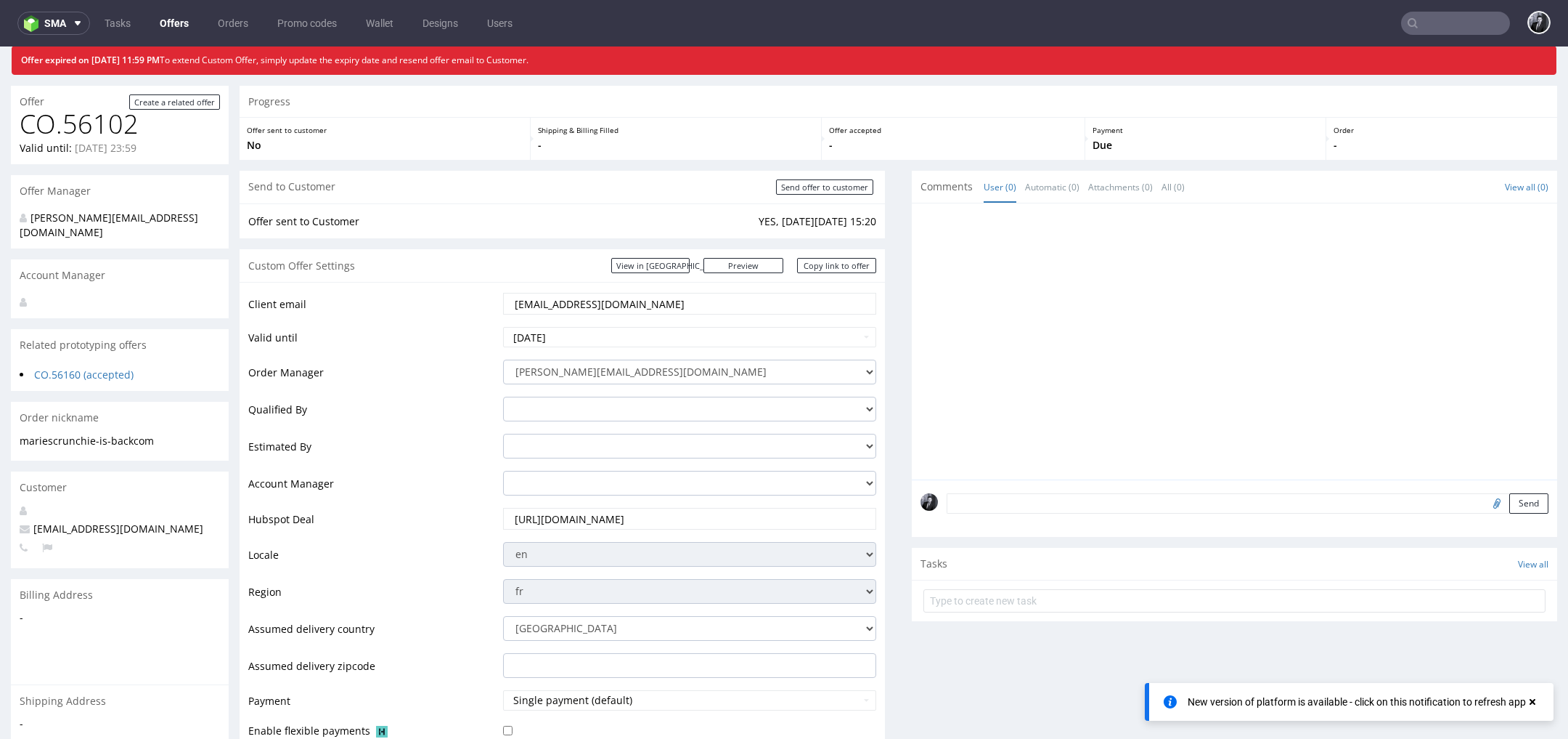
scroll to position [4, 0]
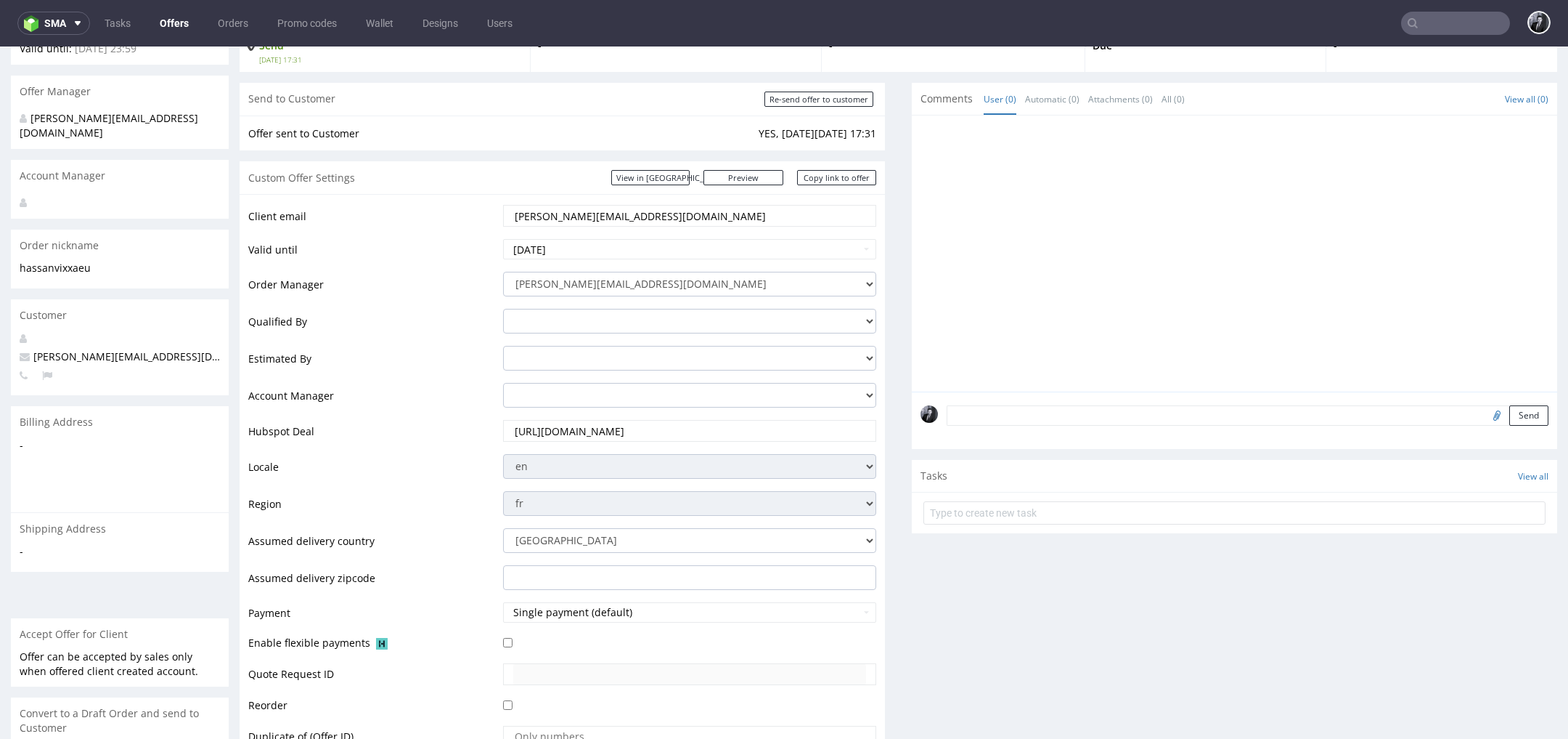
scroll to position [864, 0]
